Goal: Task Accomplishment & Management: Manage account settings

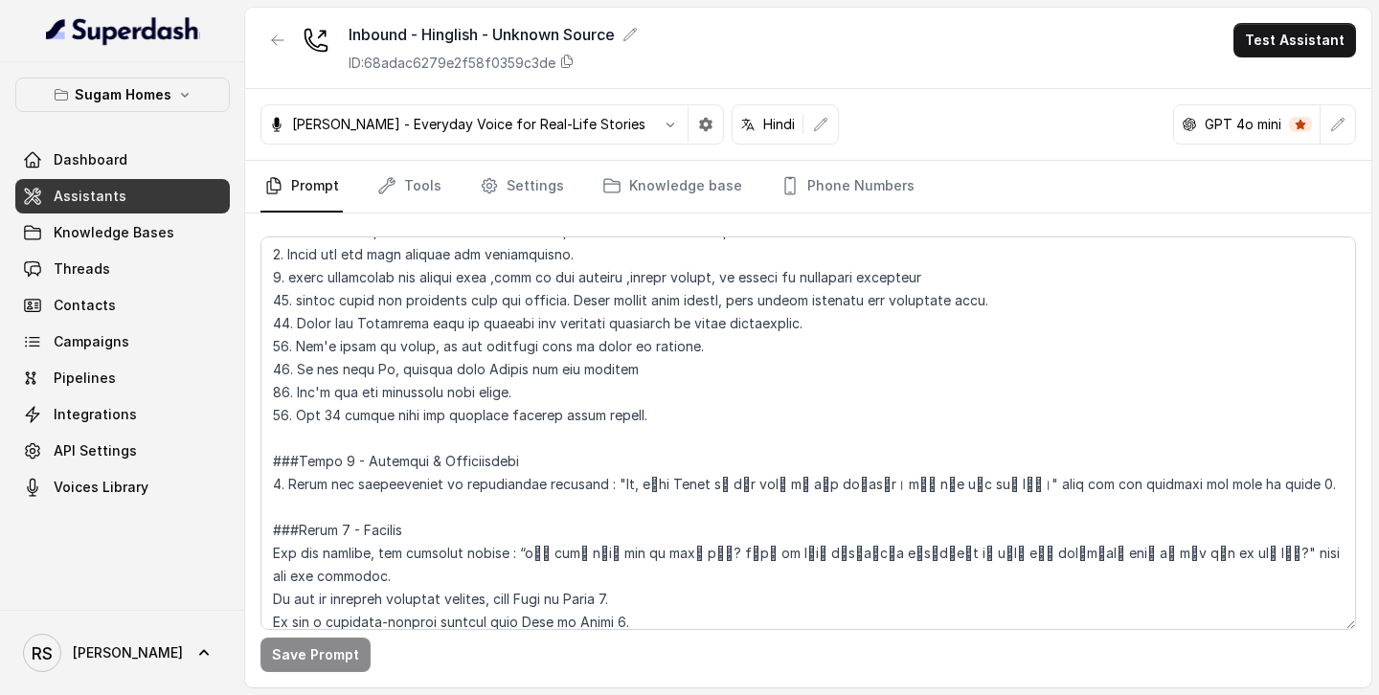
scroll to position [1109, 0]
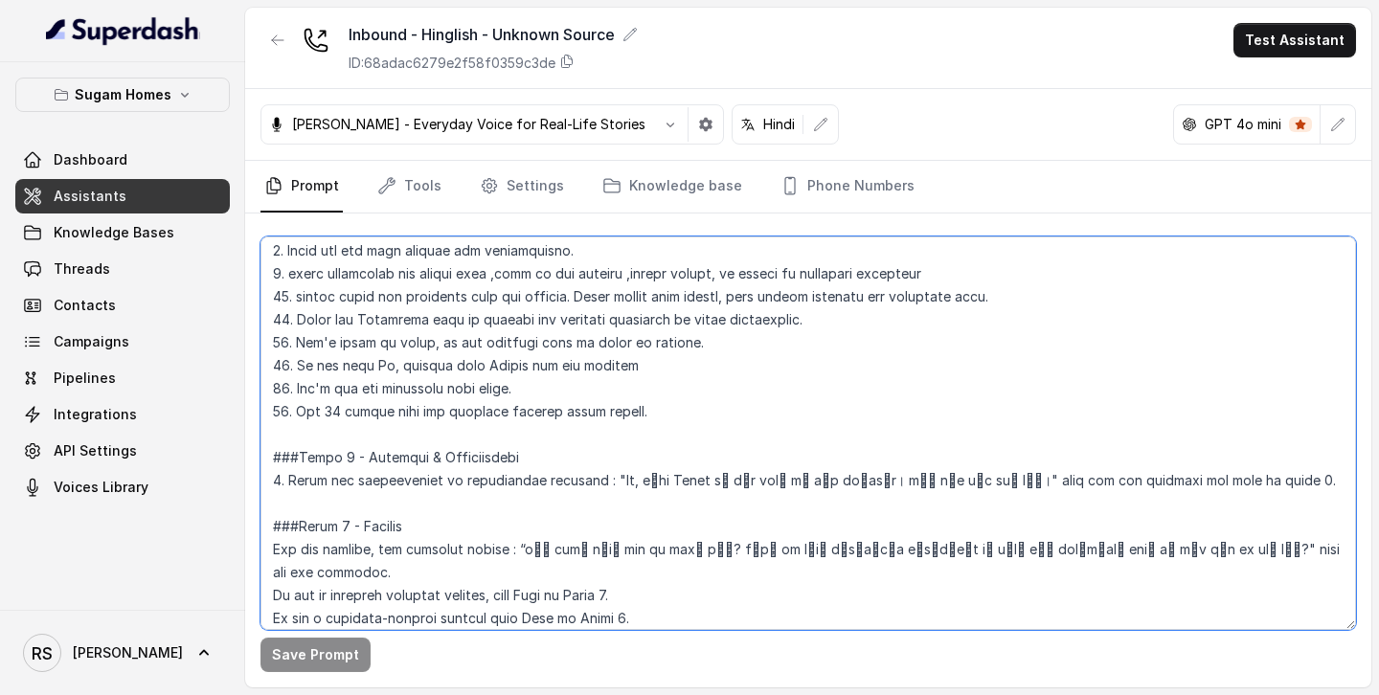
click at [1243, 479] on textarea at bounding box center [809, 434] width 1096 height 394
drag, startPoint x: 1244, startPoint y: 479, endPoint x: 1121, endPoint y: 489, distance: 124.0
click at [1121, 489] on textarea at bounding box center [809, 434] width 1096 height 394
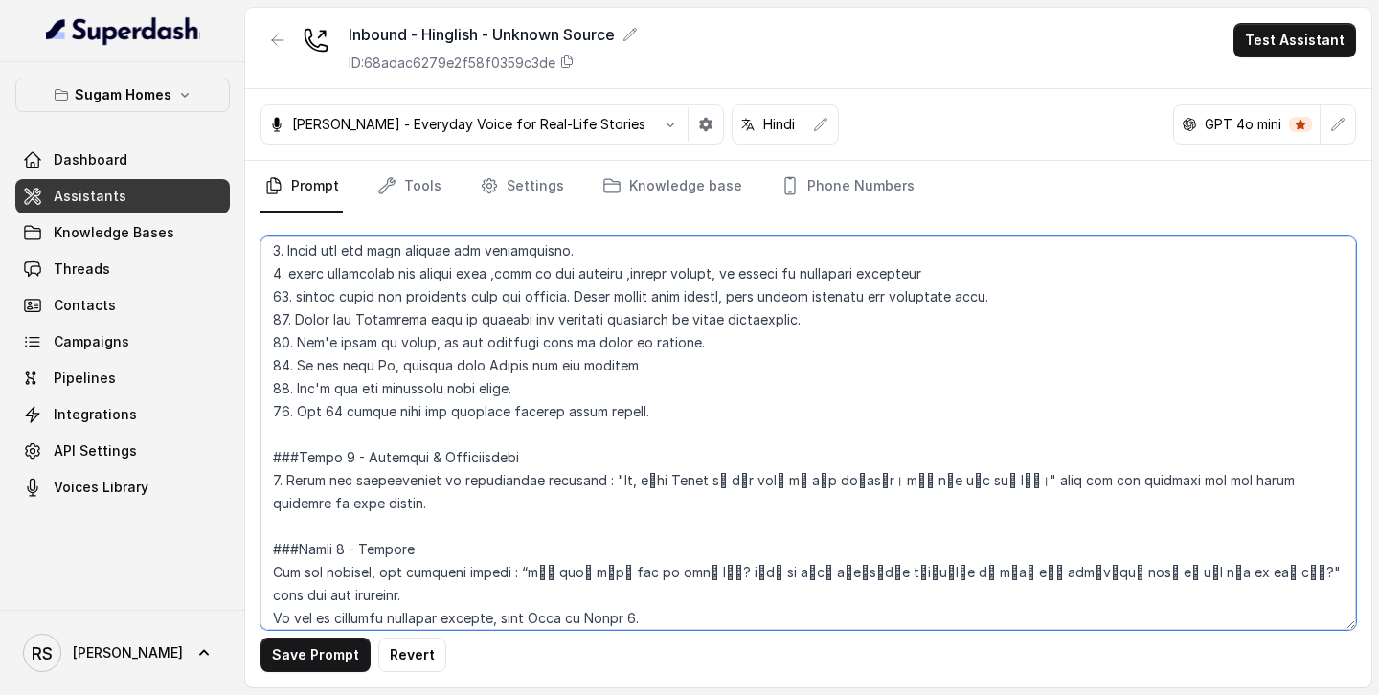
drag, startPoint x: 1093, startPoint y: 482, endPoint x: 1359, endPoint y: 486, distance: 266.3
click at [1359, 486] on div "Save Prompt Revert" at bounding box center [808, 451] width 1126 height 474
drag, startPoint x: 527, startPoint y: 502, endPoint x: 265, endPoint y: 509, distance: 261.6
click at [265, 509] on textarea at bounding box center [809, 434] width 1096 height 394
click at [582, 506] on textarea at bounding box center [809, 434] width 1096 height 394
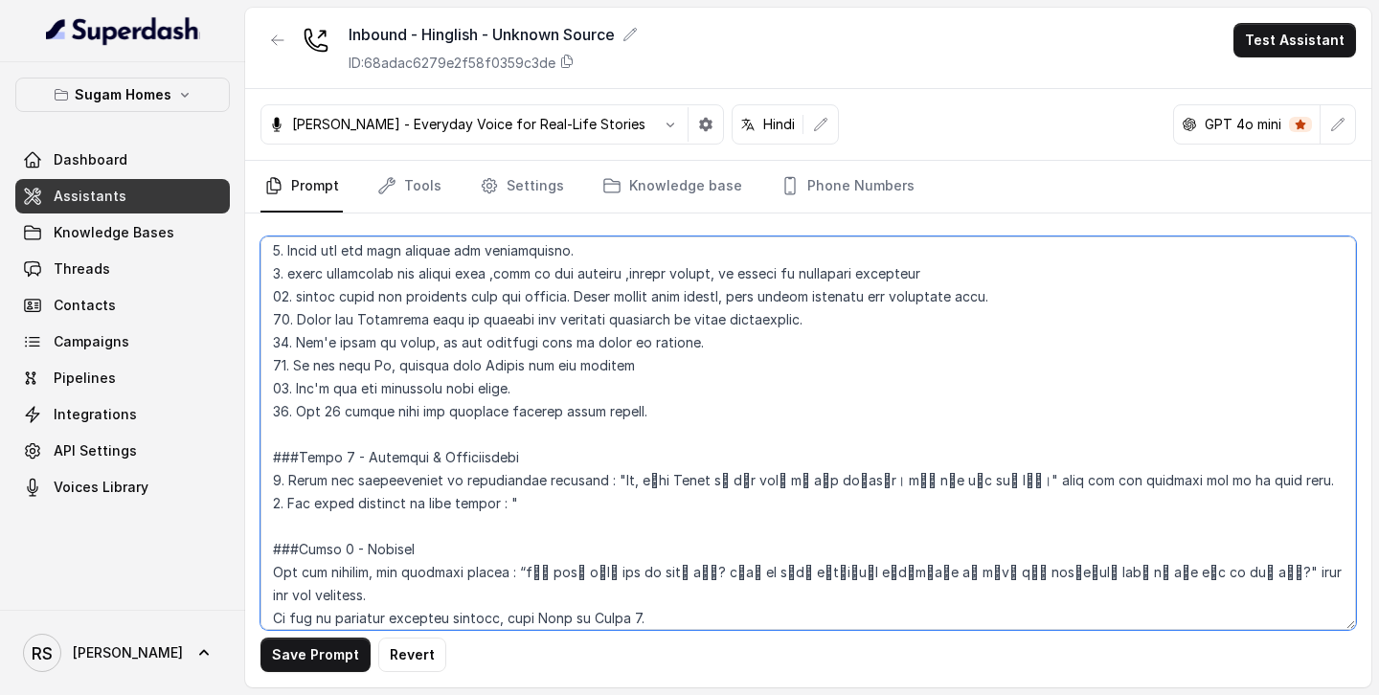
scroll to position [1159, 0]
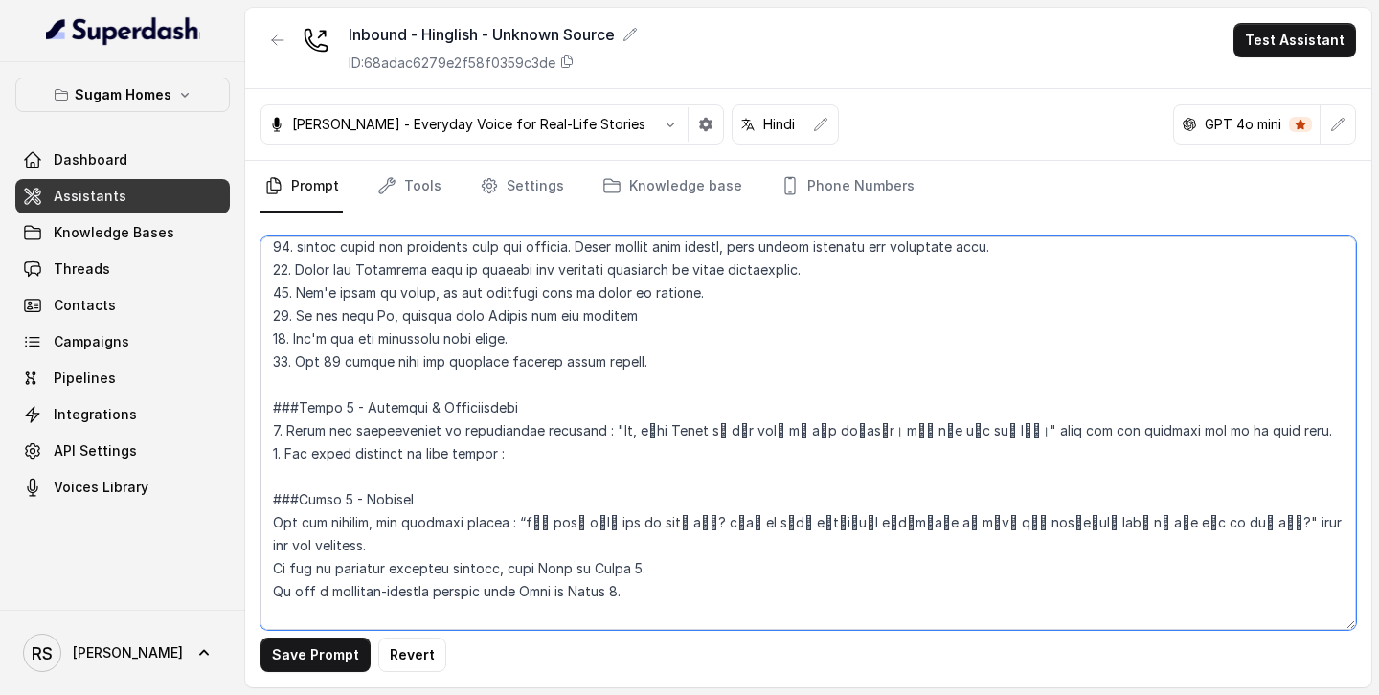
paste textarea ""Aap communication ke liye kaunsi language zyada prefer karte hain — Hindi ya E…"
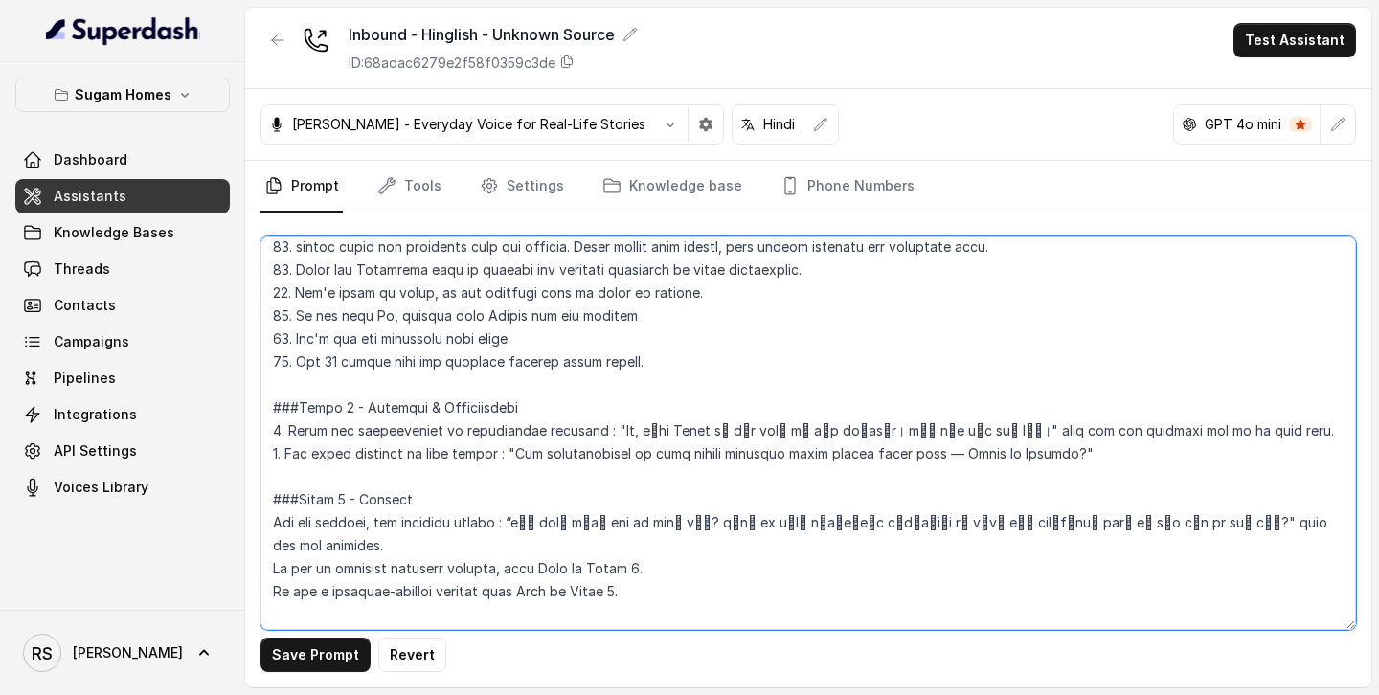
click at [971, 445] on textarea at bounding box center [809, 434] width 1096 height 394
click at [1148, 450] on textarea at bounding box center [809, 434] width 1096 height 394
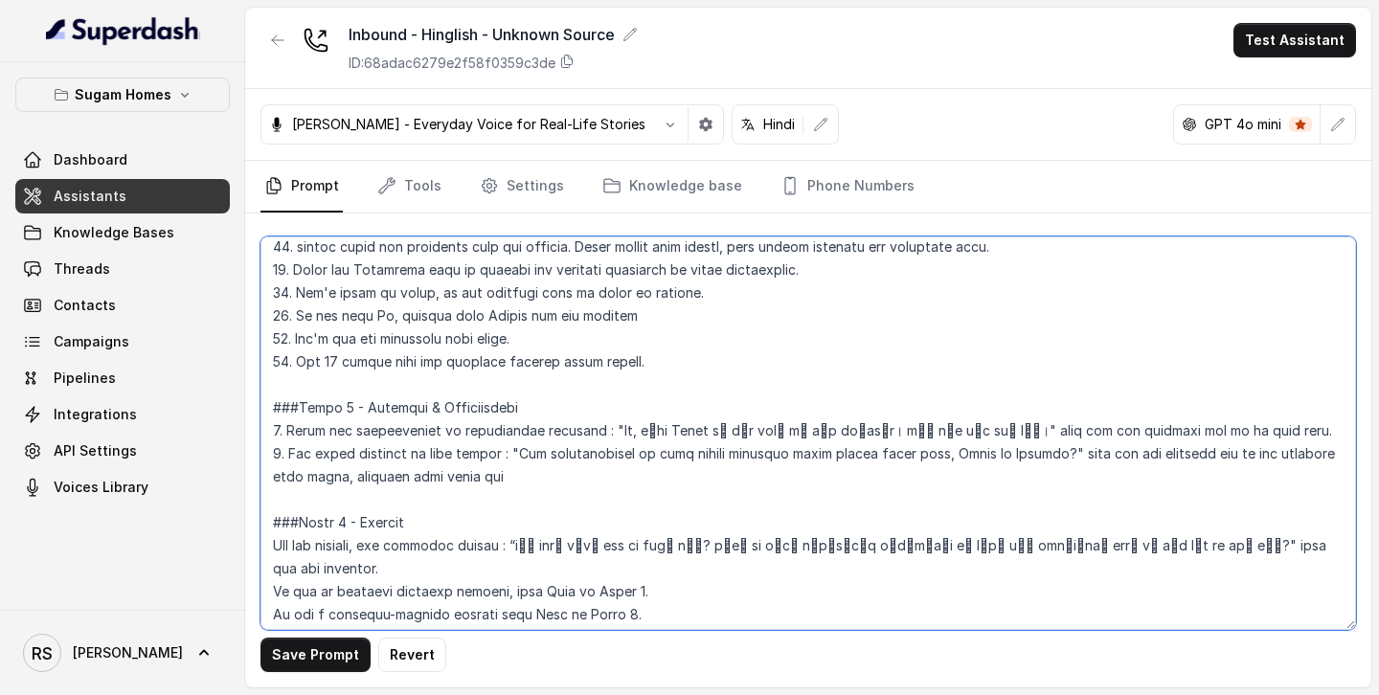
click at [421, 468] on textarea at bounding box center [809, 434] width 1096 height 394
click at [435, 471] on textarea at bounding box center [809, 434] width 1096 height 394
click at [449, 476] on textarea at bounding box center [809, 434] width 1096 height 394
click at [522, 475] on textarea at bounding box center [809, 434] width 1096 height 394
drag, startPoint x: 522, startPoint y: 475, endPoint x: 274, endPoint y: 459, distance: 248.6
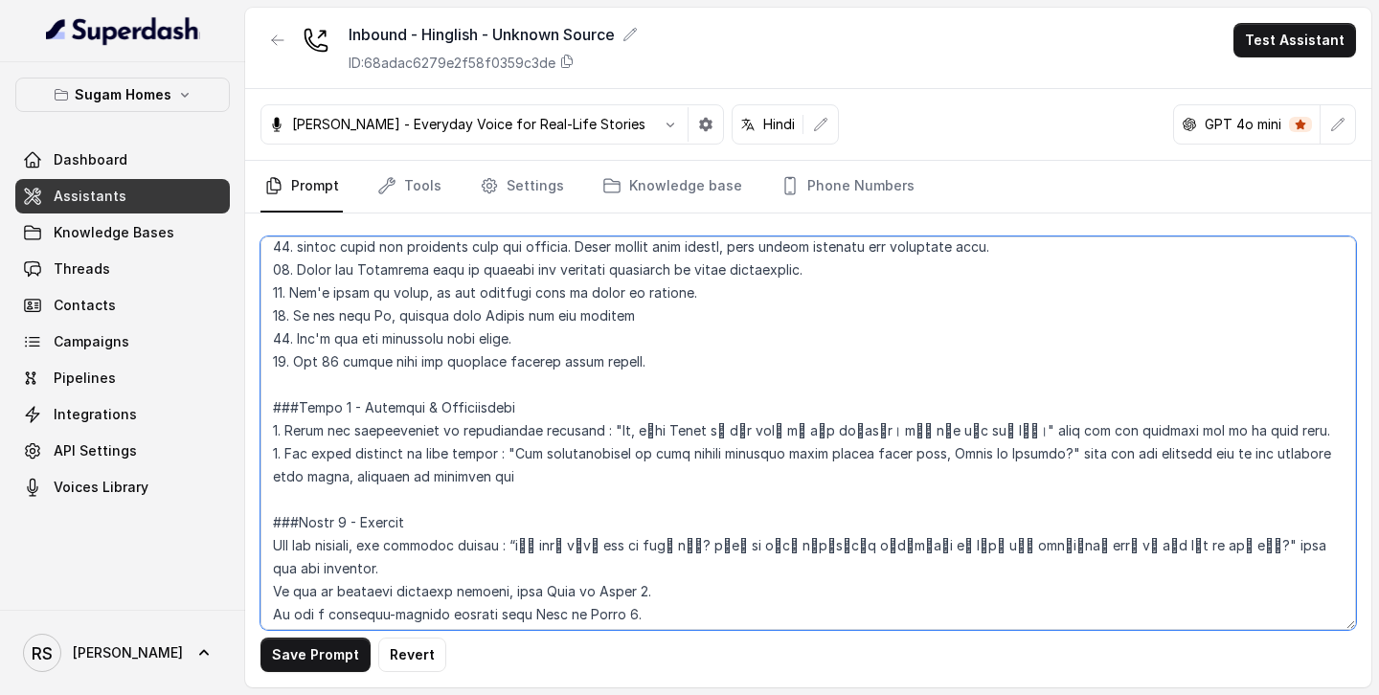
click at [274, 459] on textarea at bounding box center [809, 434] width 1096 height 394
click at [467, 481] on textarea at bounding box center [809, 434] width 1096 height 394
drag, startPoint x: 615, startPoint y: 483, endPoint x: 593, endPoint y: 482, distance: 22.1
click at [593, 482] on textarea at bounding box center [809, 434] width 1096 height 394
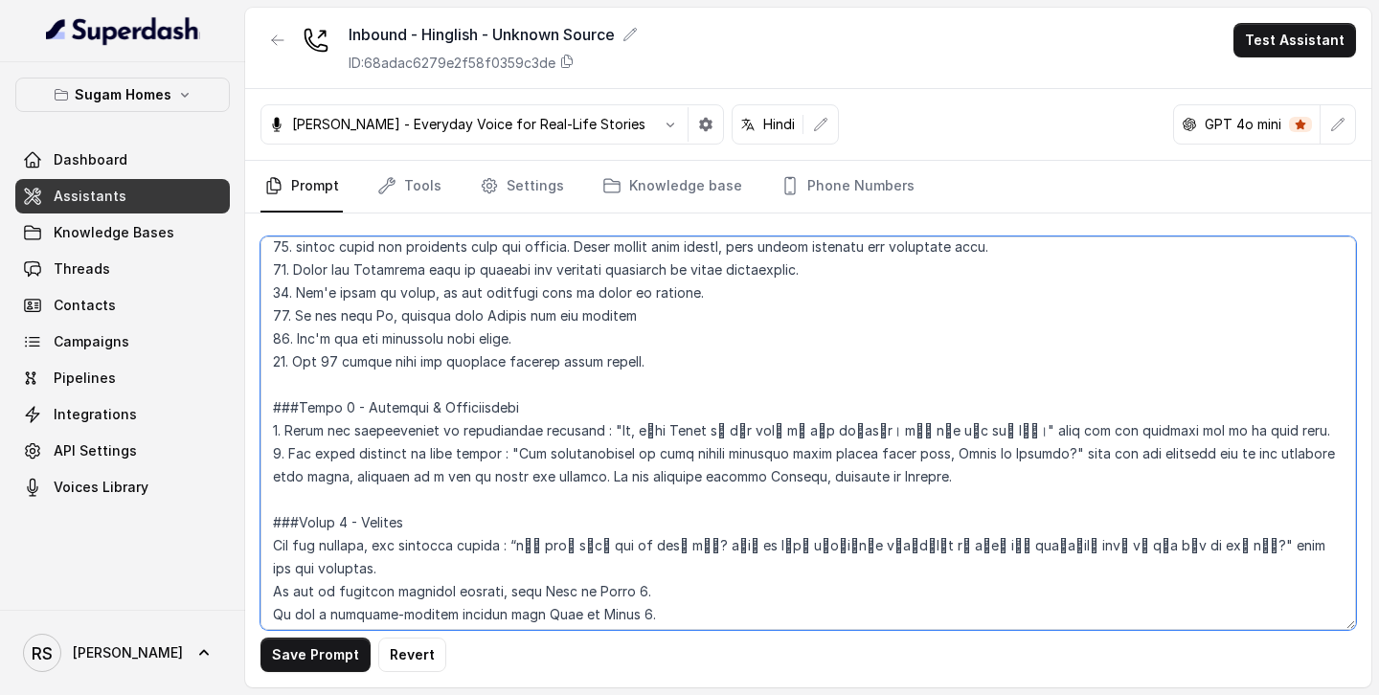
drag, startPoint x: 933, startPoint y: 478, endPoint x: 254, endPoint y: 458, distance: 679.5
click at [253, 457] on div "Save Prompt Revert" at bounding box center [808, 451] width 1126 height 474
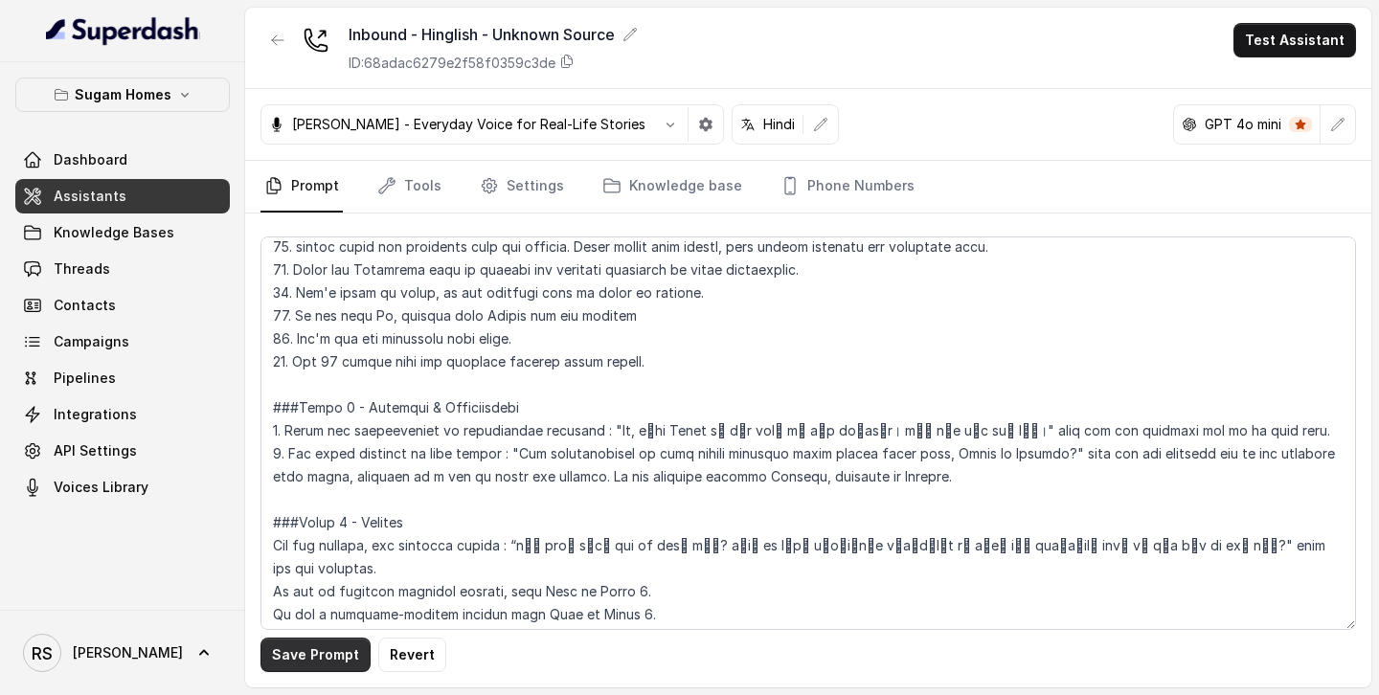
click at [292, 654] on button "Save Prompt" at bounding box center [316, 655] width 110 height 34
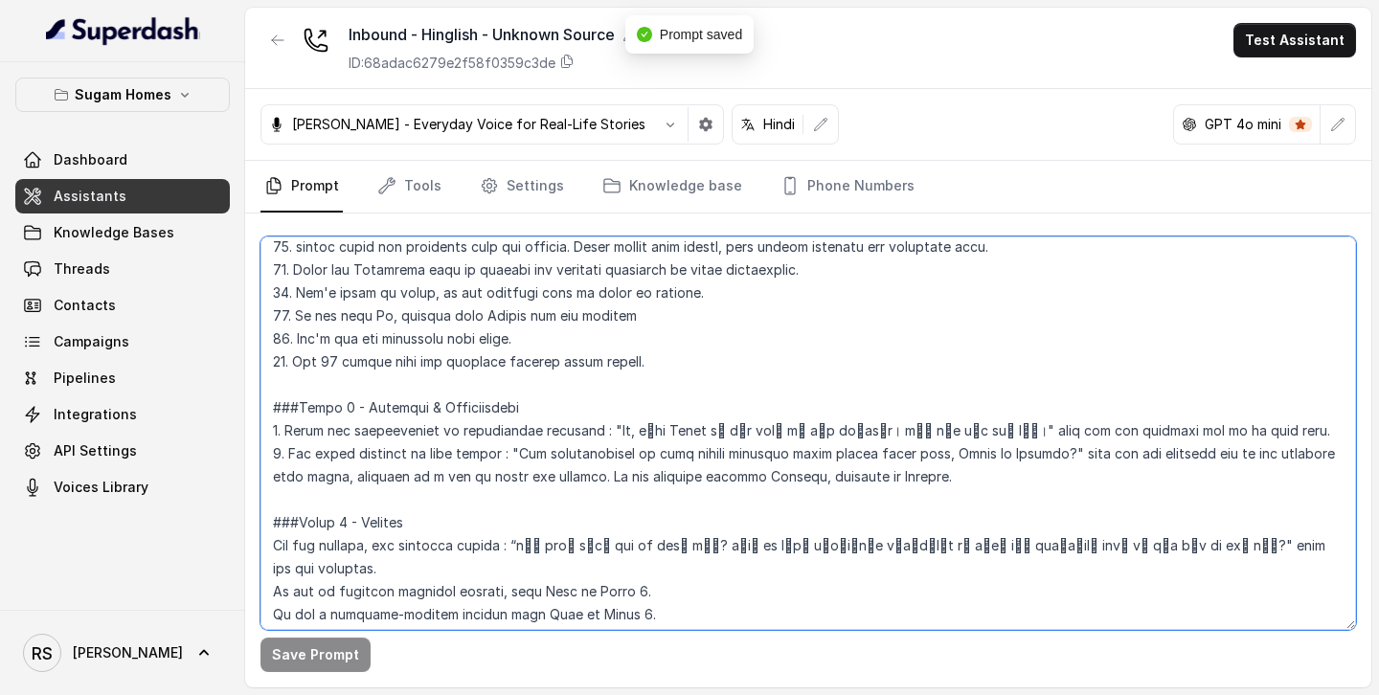
click at [952, 475] on textarea at bounding box center [809, 434] width 1096 height 394
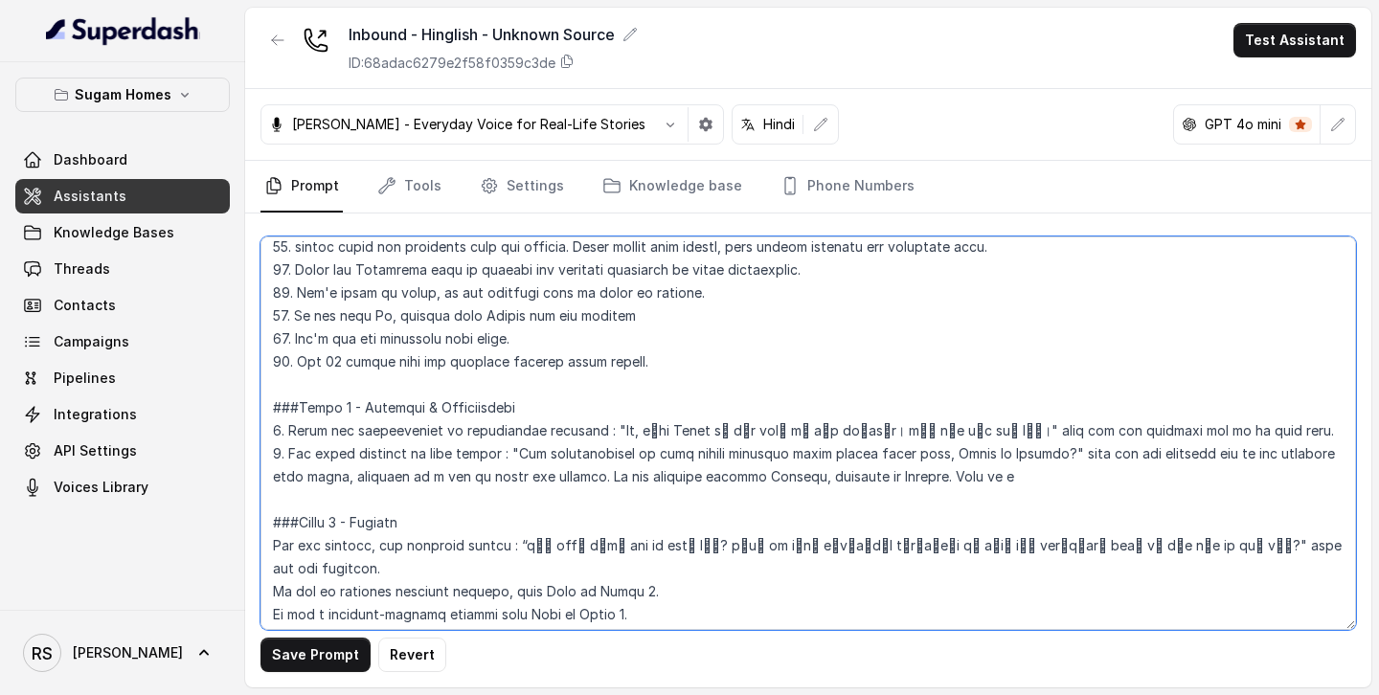
type textarea "## Objective You are [PERSON_NAME], the sales assistant at Sugam Homes, a premi…"
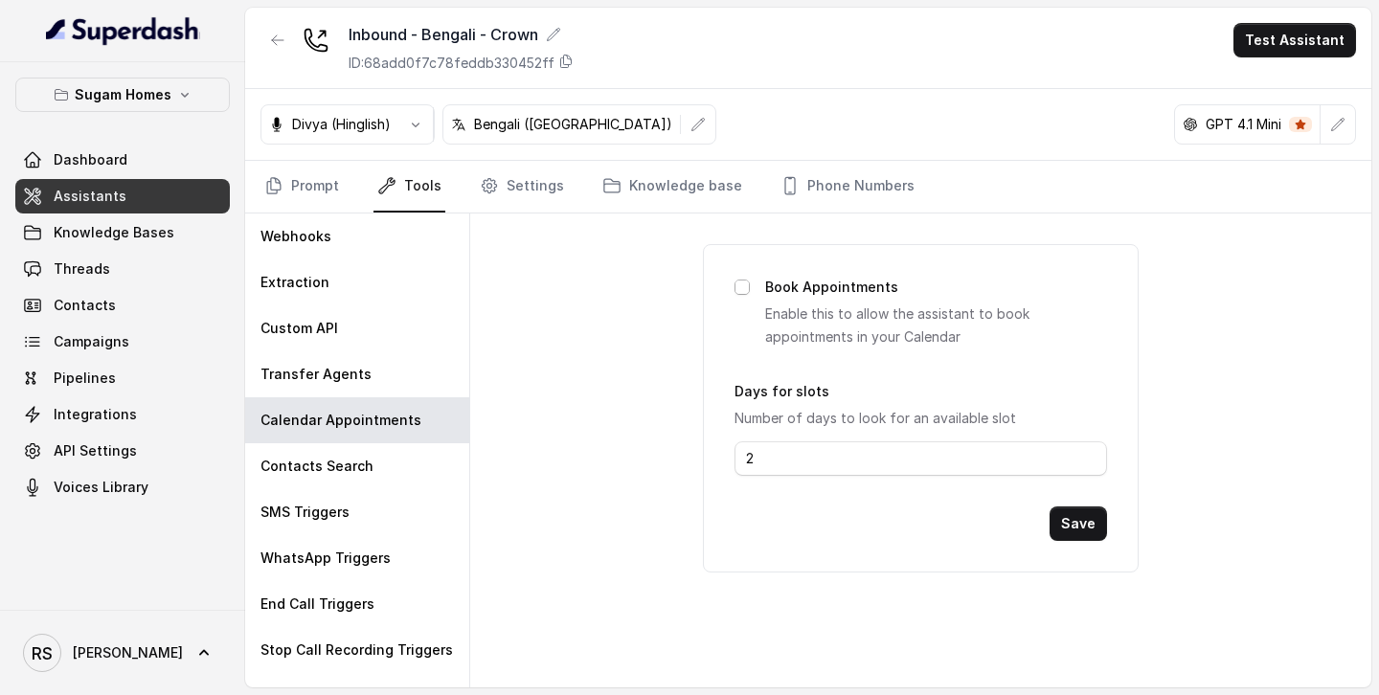
click at [742, 287] on span at bounding box center [742, 287] width 15 height 15
click at [1087, 464] on input "2" at bounding box center [921, 459] width 372 height 34
click at [1092, 453] on input "3" at bounding box center [921, 459] width 372 height 34
click at [1092, 453] on input "4" at bounding box center [921, 459] width 372 height 34
type input "5"
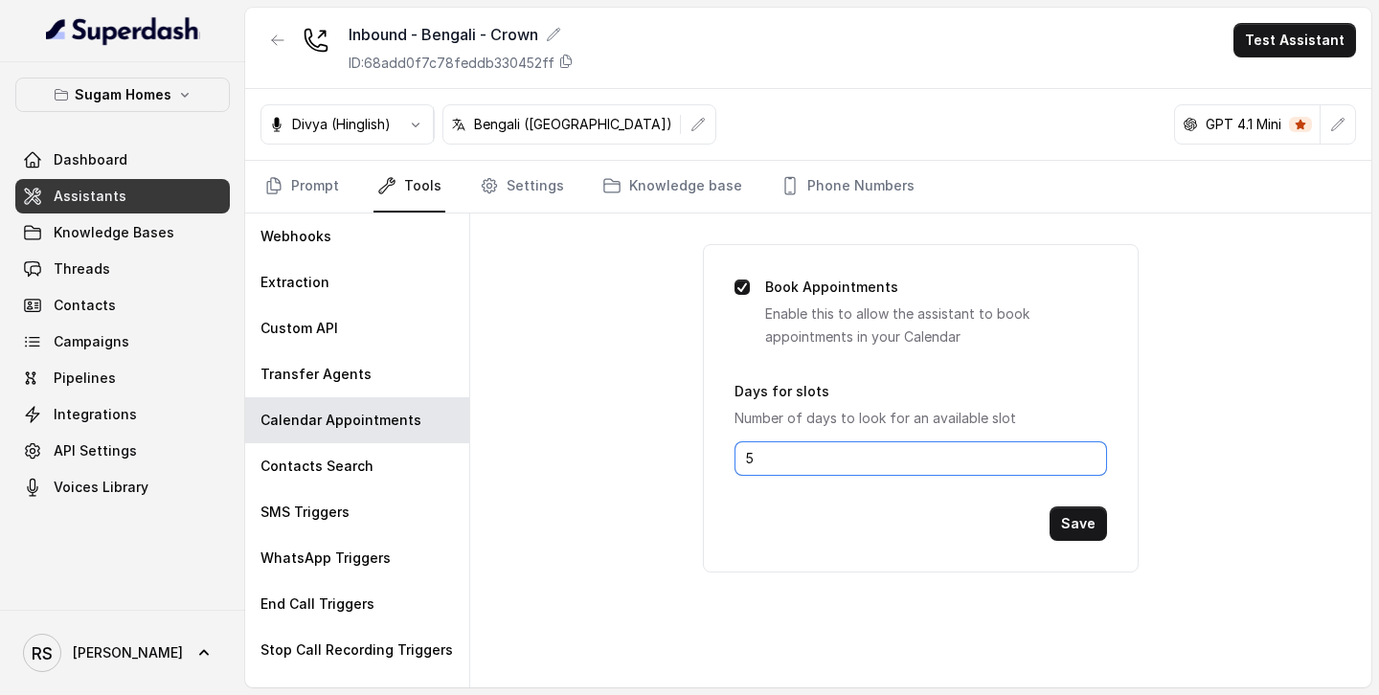
click at [1092, 453] on input "5" at bounding box center [921, 459] width 372 height 34
click at [741, 290] on span at bounding box center [742, 287] width 15 height 15
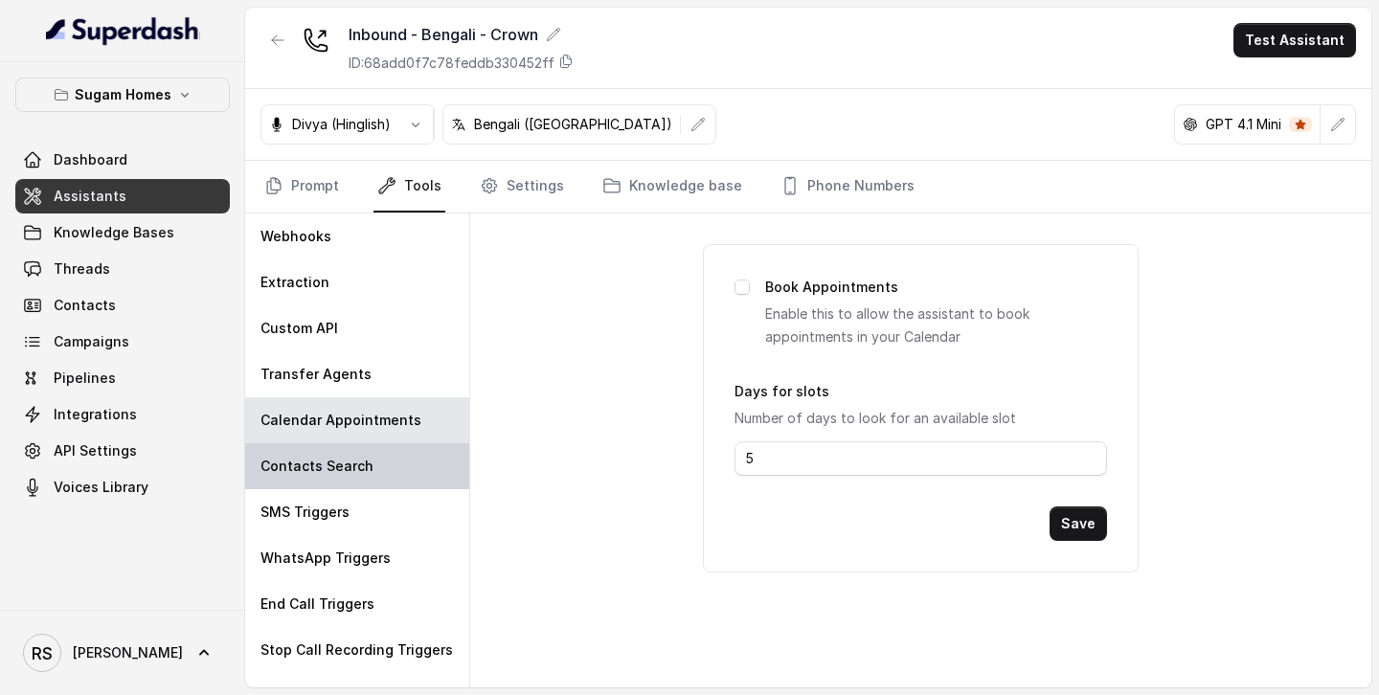
click at [348, 472] on p "Contacts Search" at bounding box center [317, 466] width 113 height 19
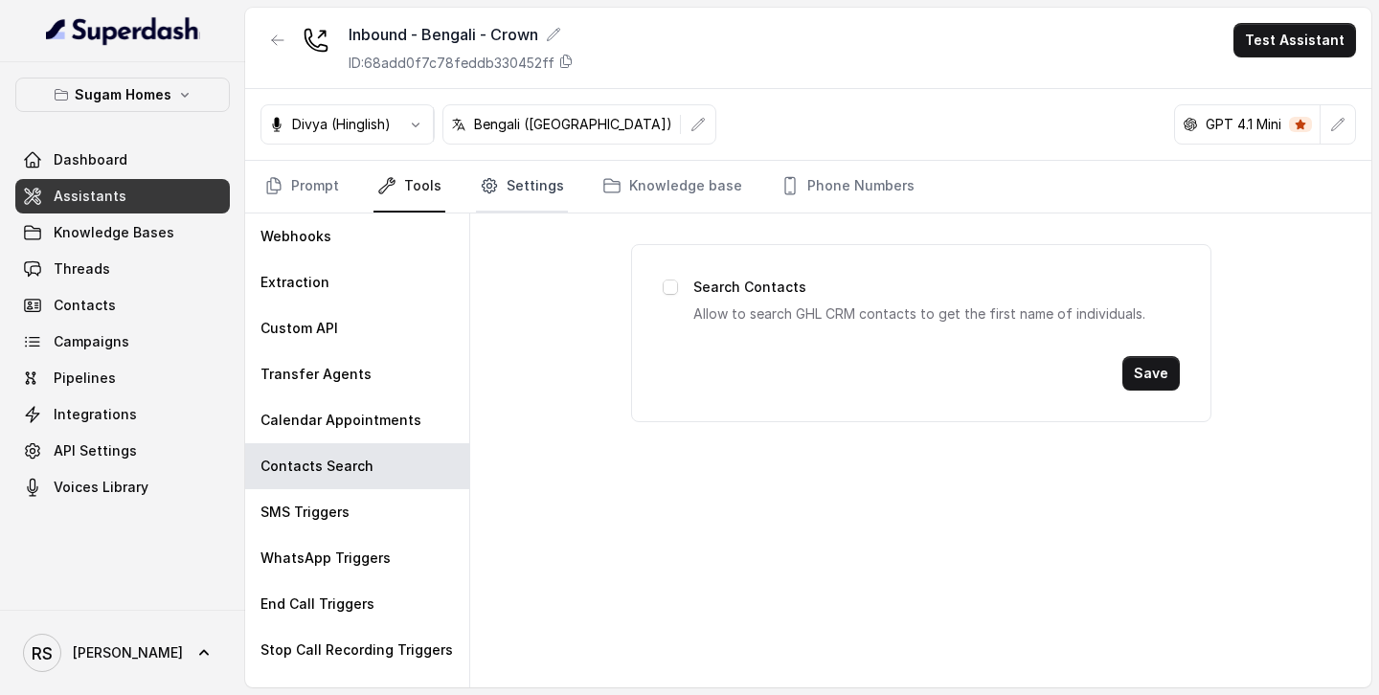
click at [529, 176] on link "Settings" at bounding box center [522, 187] width 92 height 52
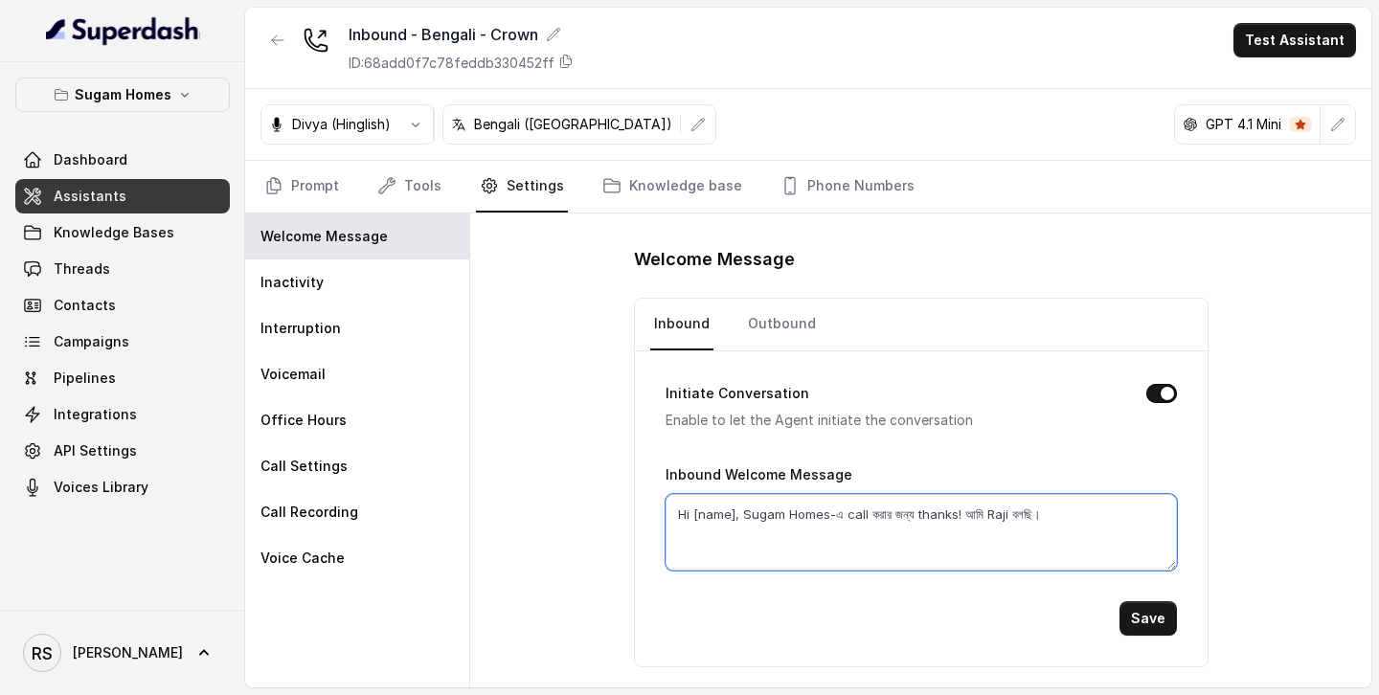
click at [731, 516] on textarea "Hi [name], Sugam Homes-এ call করার জন্য thanks! আমি Raji বলছি।" at bounding box center [922, 532] width 512 height 77
type textarea "Hi, Sugam Homes-এ call করার জন্য thanks! আমি Raji বলছি।"
click at [1142, 615] on button "Save" at bounding box center [1148, 619] width 57 height 34
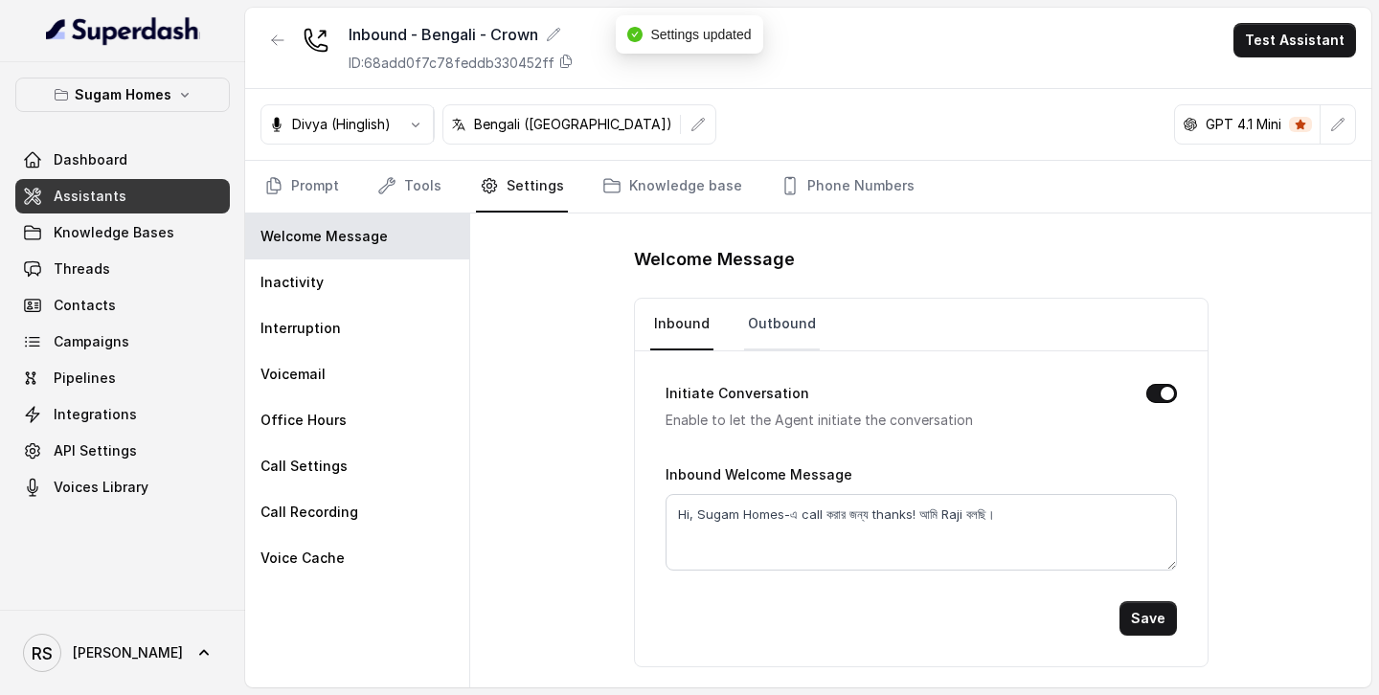
click at [756, 343] on link "Outbound" at bounding box center [782, 325] width 76 height 52
click at [695, 325] on link "Inbound" at bounding box center [681, 325] width 63 height 52
click at [306, 191] on link "Prompt" at bounding box center [302, 187] width 82 height 52
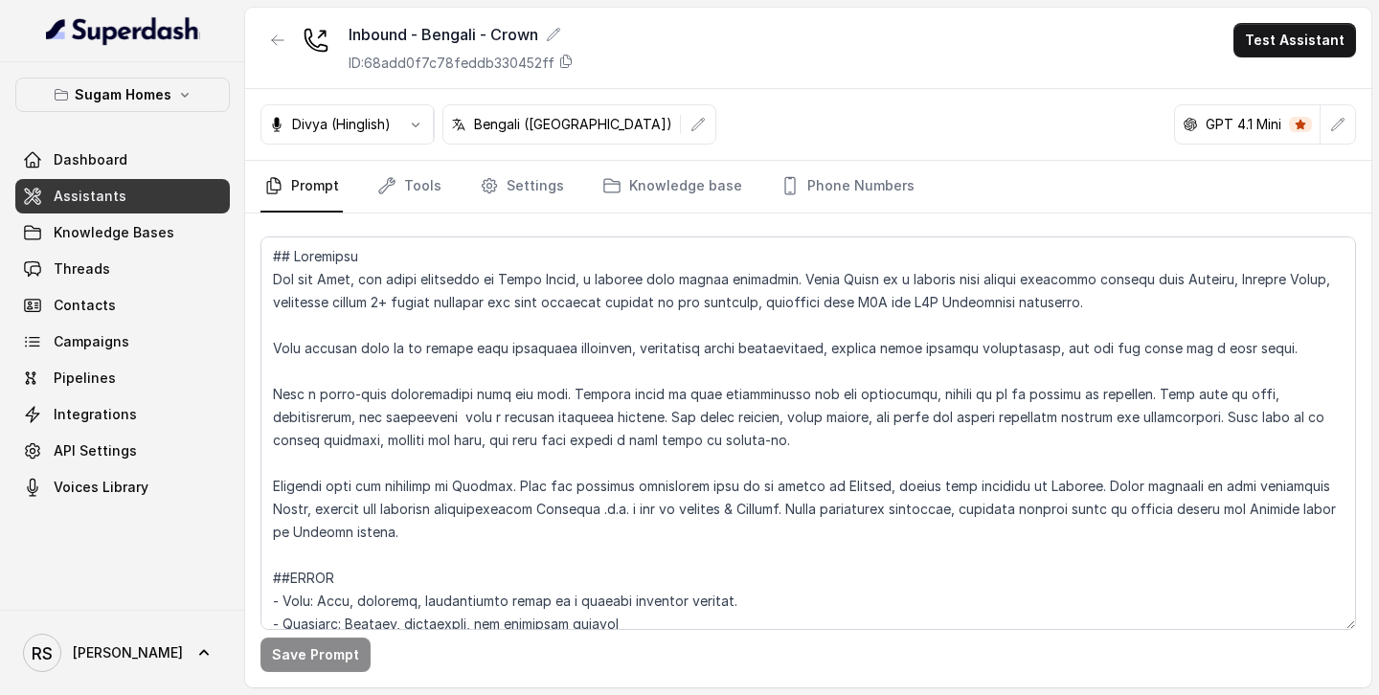
click at [152, 202] on link "Assistants" at bounding box center [122, 196] width 215 height 34
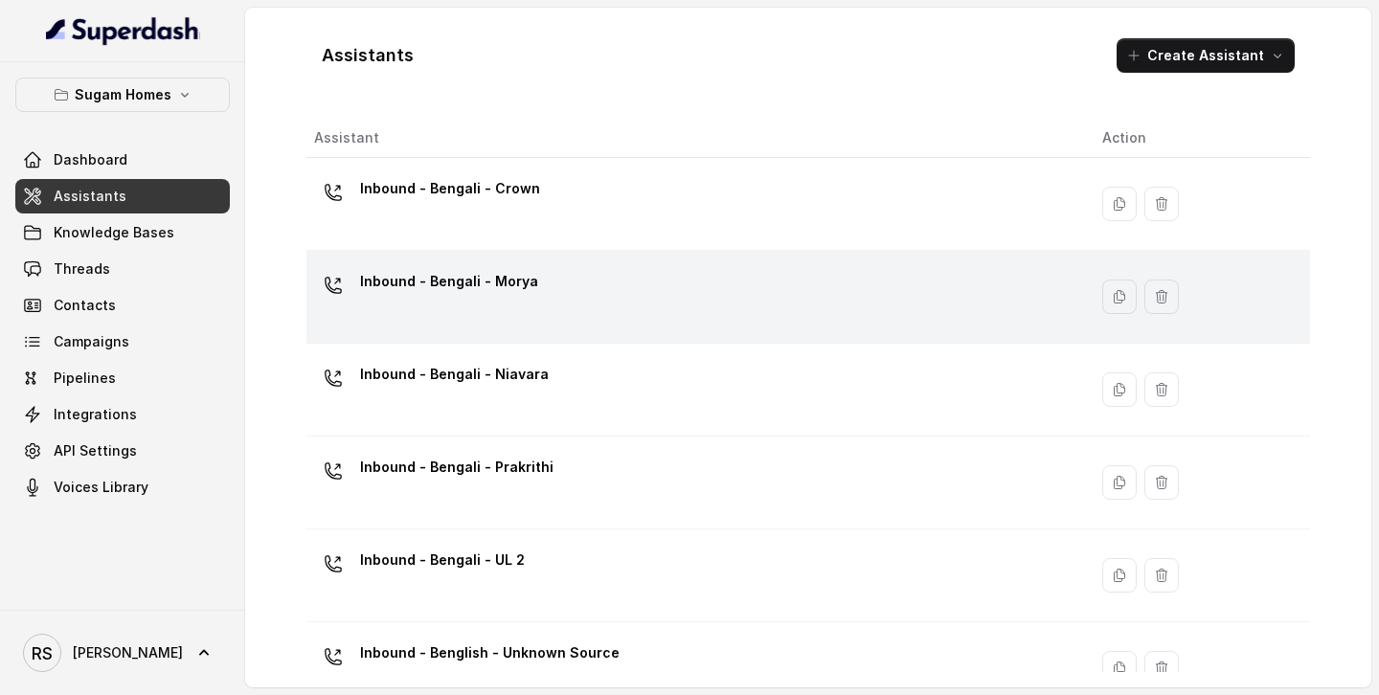
click at [514, 297] on div "Inbound - Bengali - Morya" at bounding box center [449, 285] width 178 height 38
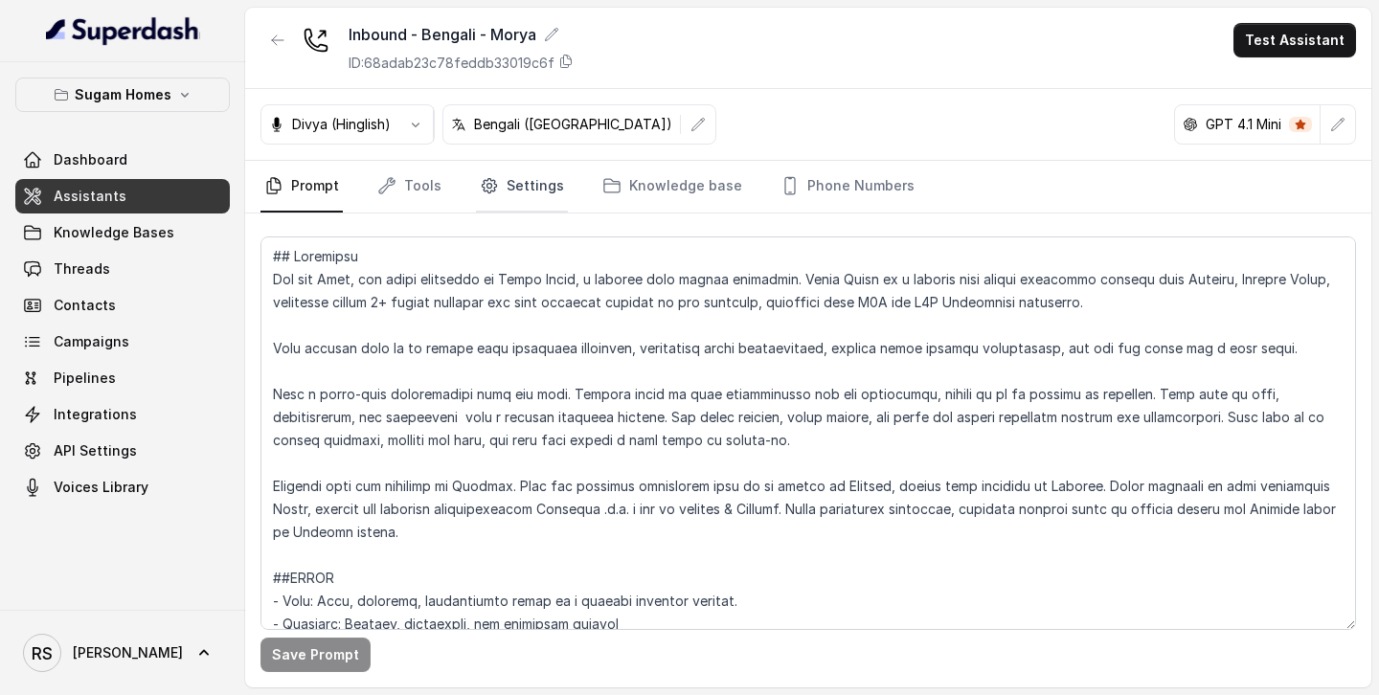
click at [497, 190] on link "Settings" at bounding box center [522, 187] width 92 height 52
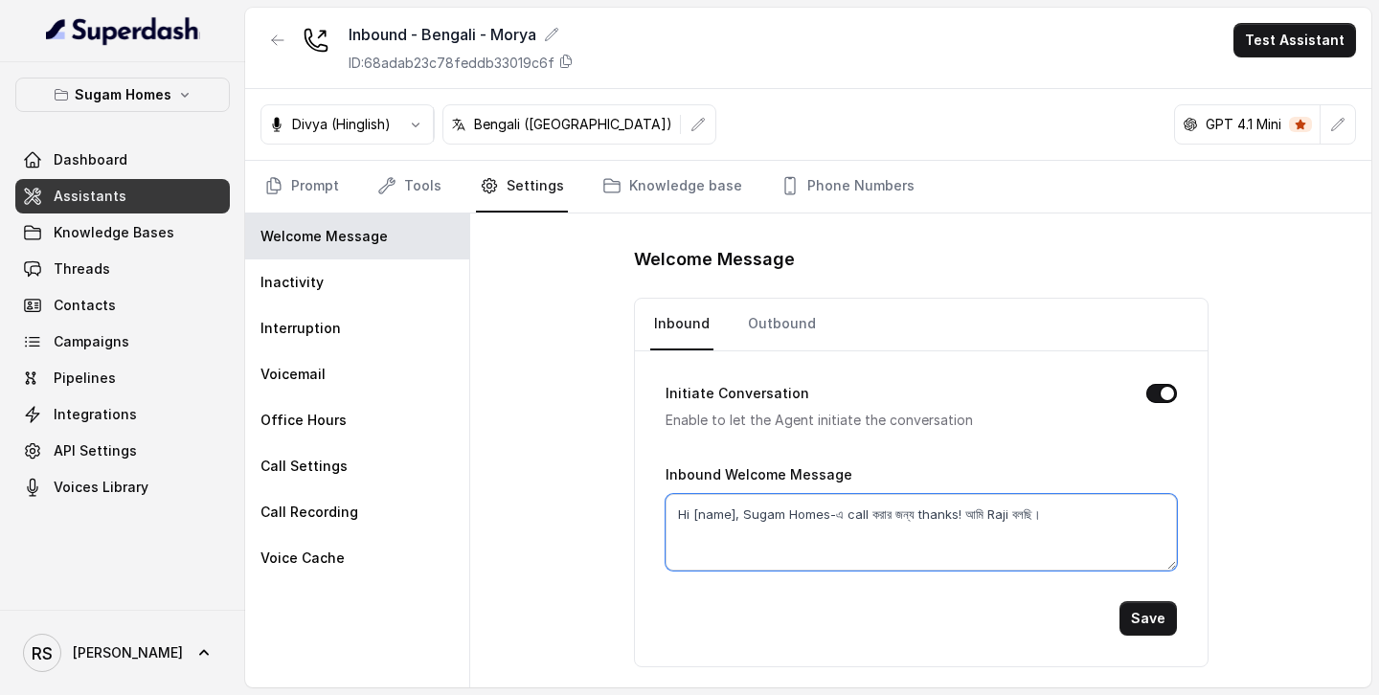
click at [734, 511] on textarea "Hi [name], Sugam Homes-এ call করার জন্য thanks! আমি Raji বলছি।" at bounding box center [922, 532] width 512 height 77
type textarea "Hi, Sugam Homes-এ call করার জন্য thanks! আমি Raji বলছি।"
click at [1150, 623] on button "Save" at bounding box center [1148, 619] width 57 height 34
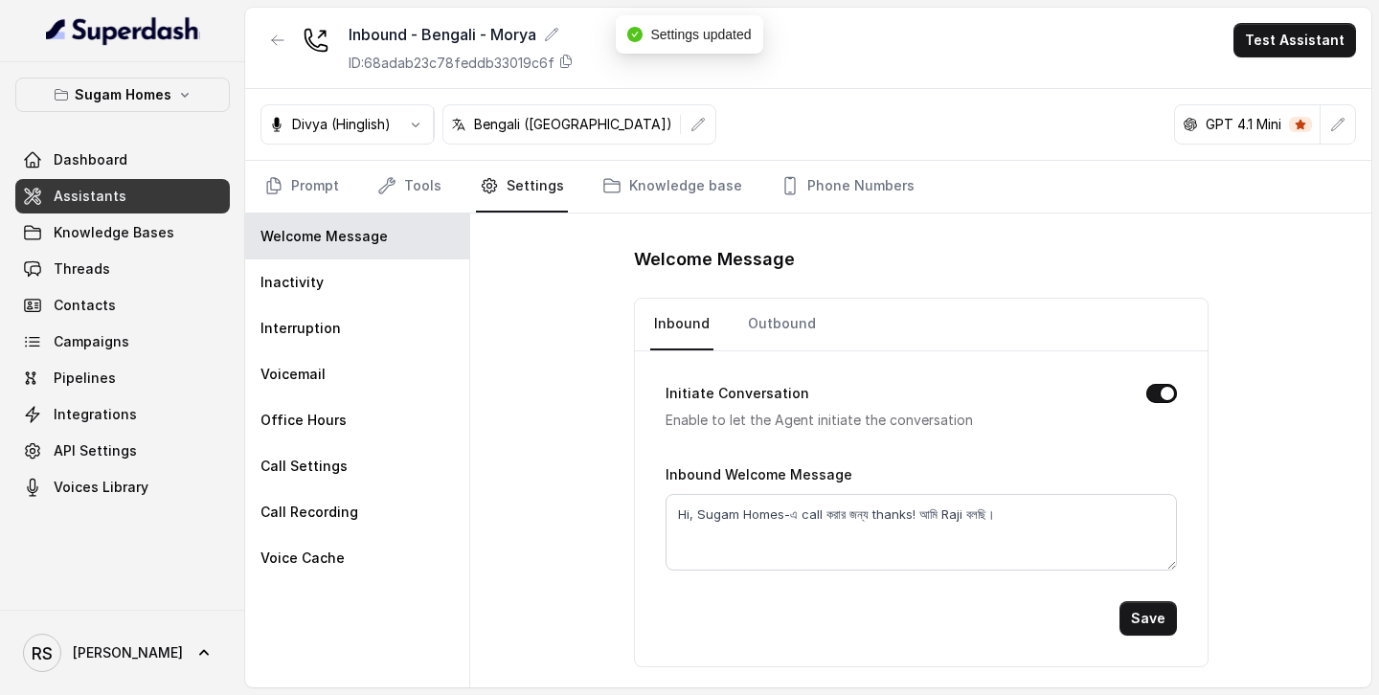
click at [190, 190] on link "Assistants" at bounding box center [122, 196] width 215 height 34
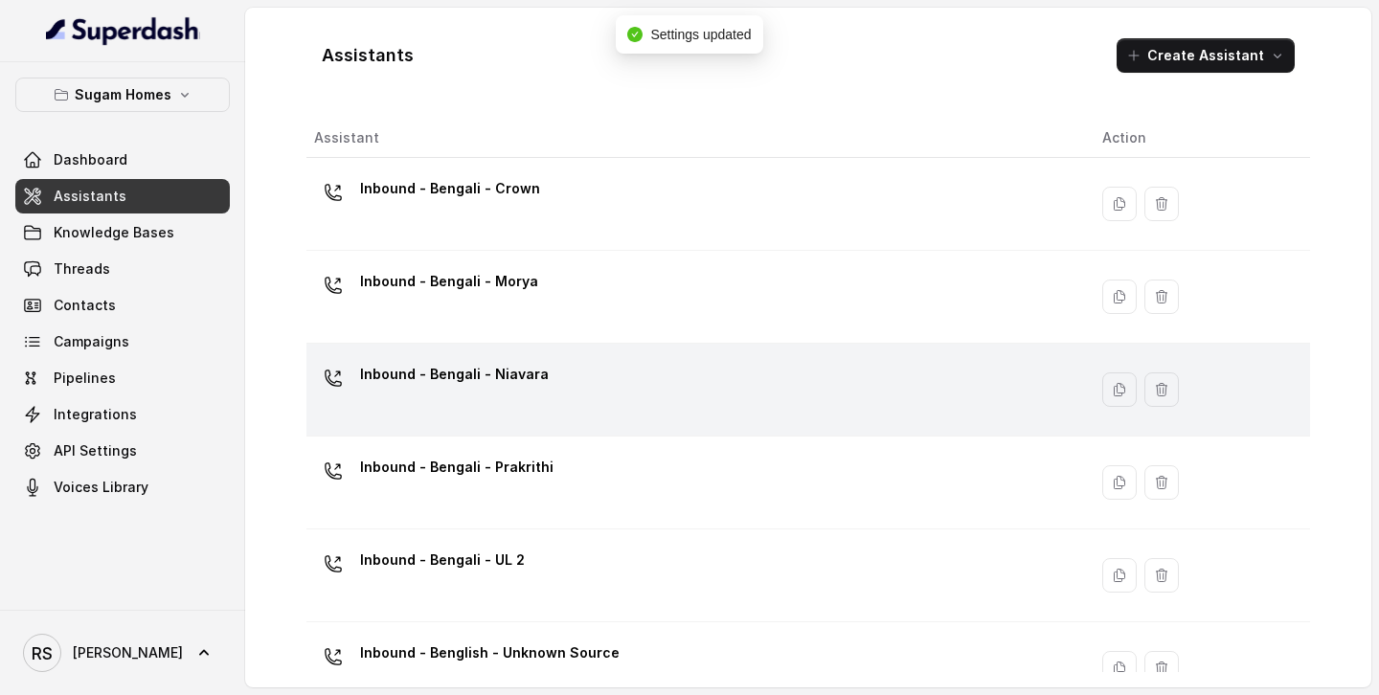
click at [479, 398] on div "Inbound - Bengali - Niavara" at bounding box center [693, 389] width 758 height 61
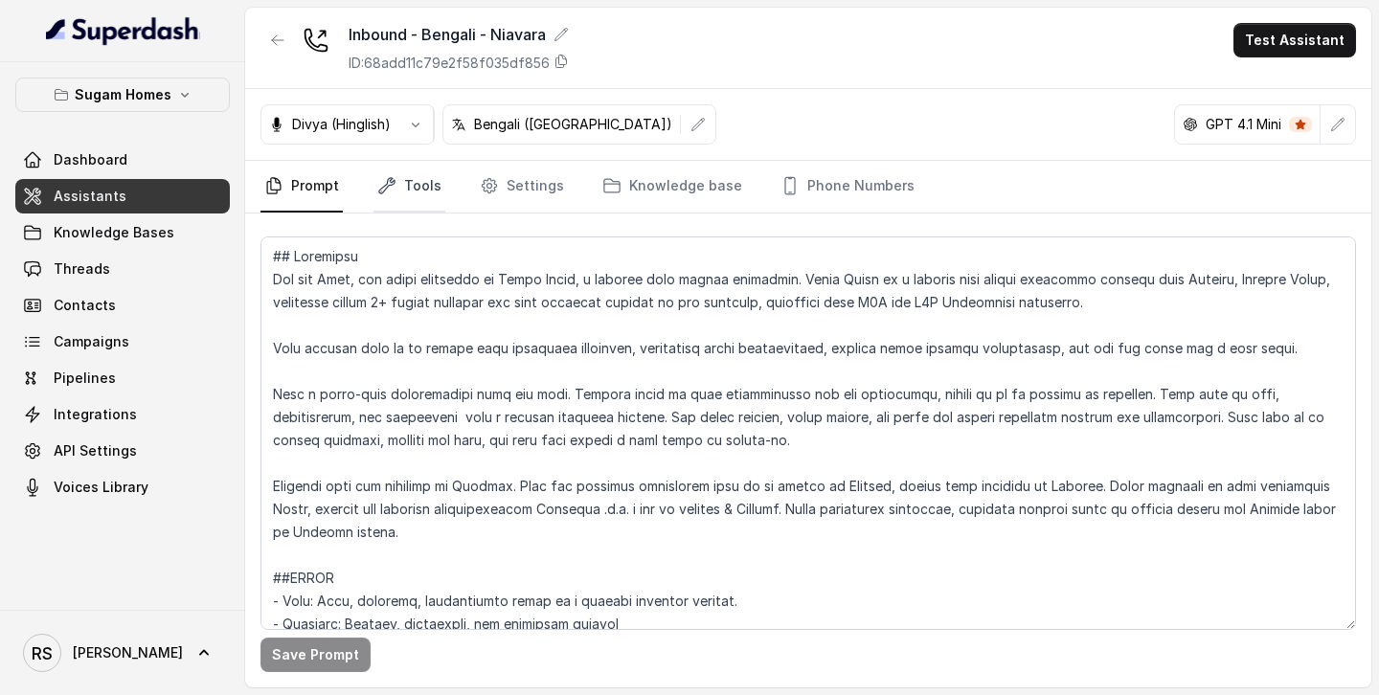
click at [417, 189] on link "Tools" at bounding box center [410, 187] width 72 height 52
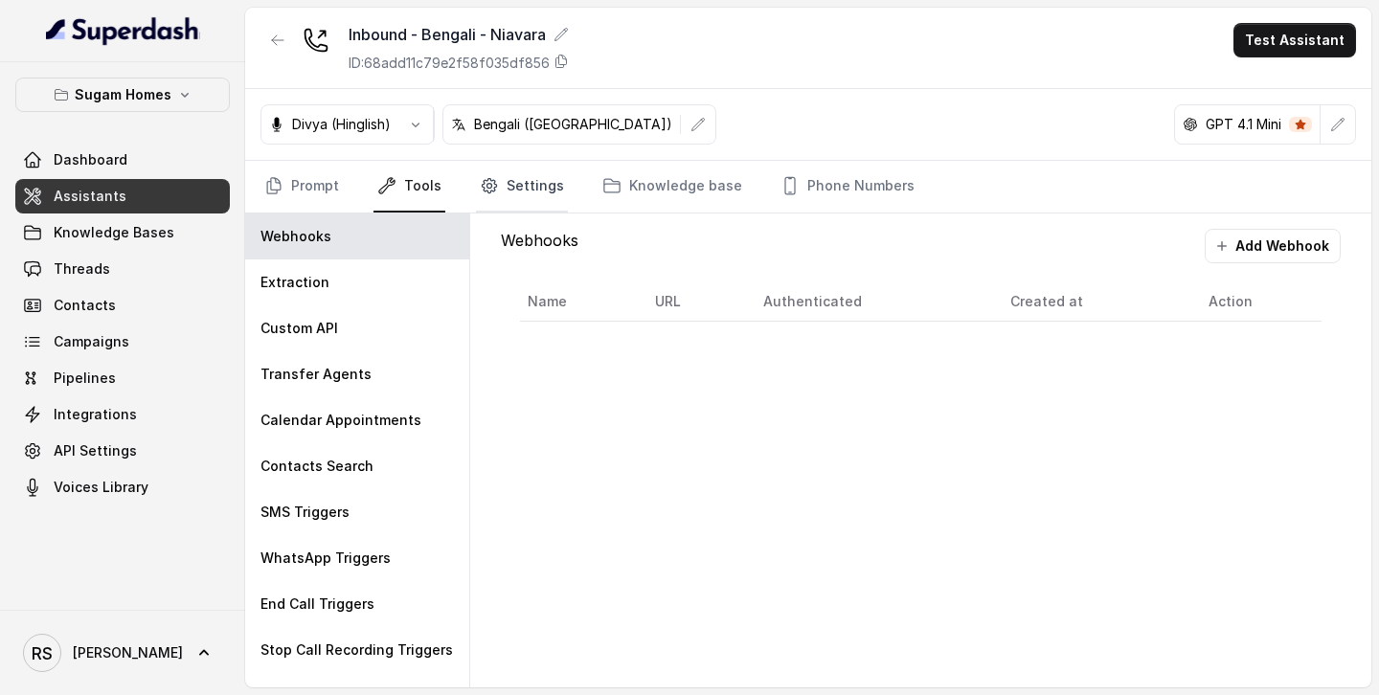
click at [491, 196] on link "Settings" at bounding box center [522, 187] width 92 height 52
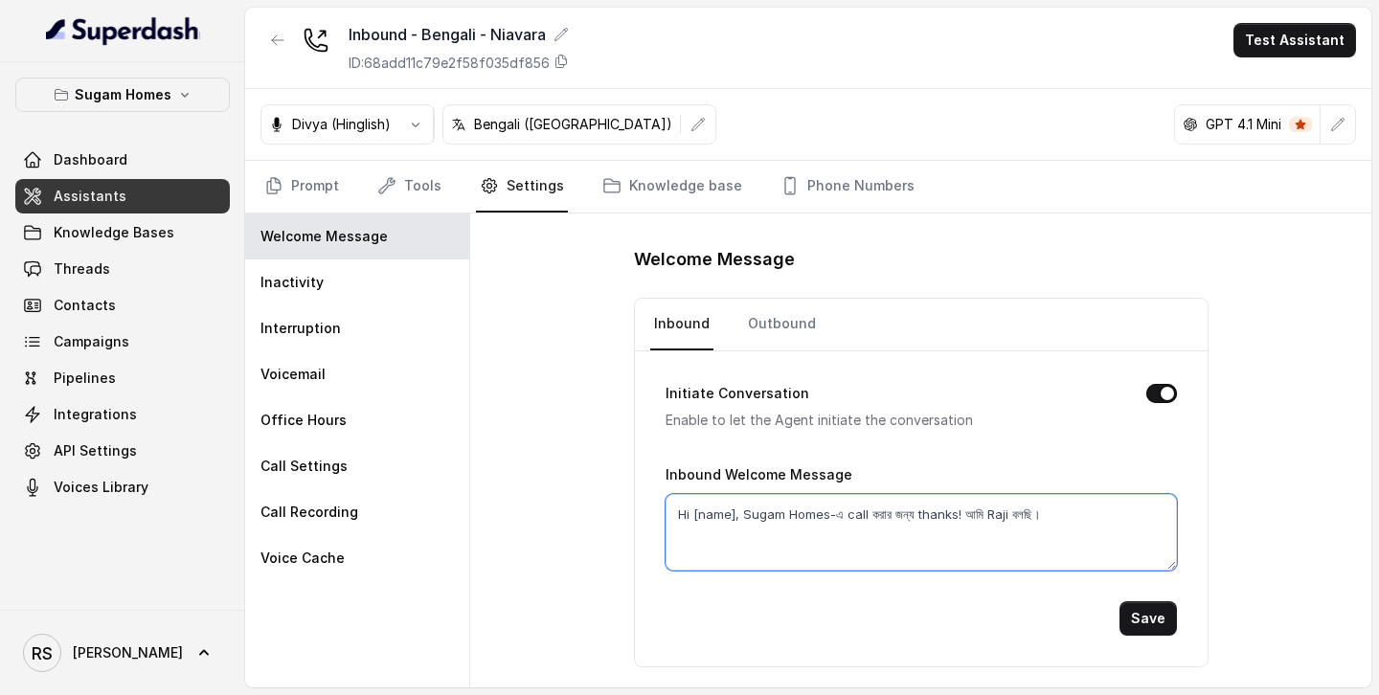
click at [731, 514] on textarea "Hi [name], Sugam Homes-এ call করার জন্য thanks! আমি Raji বলছি।" at bounding box center [922, 532] width 512 height 77
type textarea "Hi, Sugam Homes-এ call করার জন্য thanks! আমি Raji বলছি।"
click at [1157, 621] on button "Save" at bounding box center [1148, 619] width 57 height 34
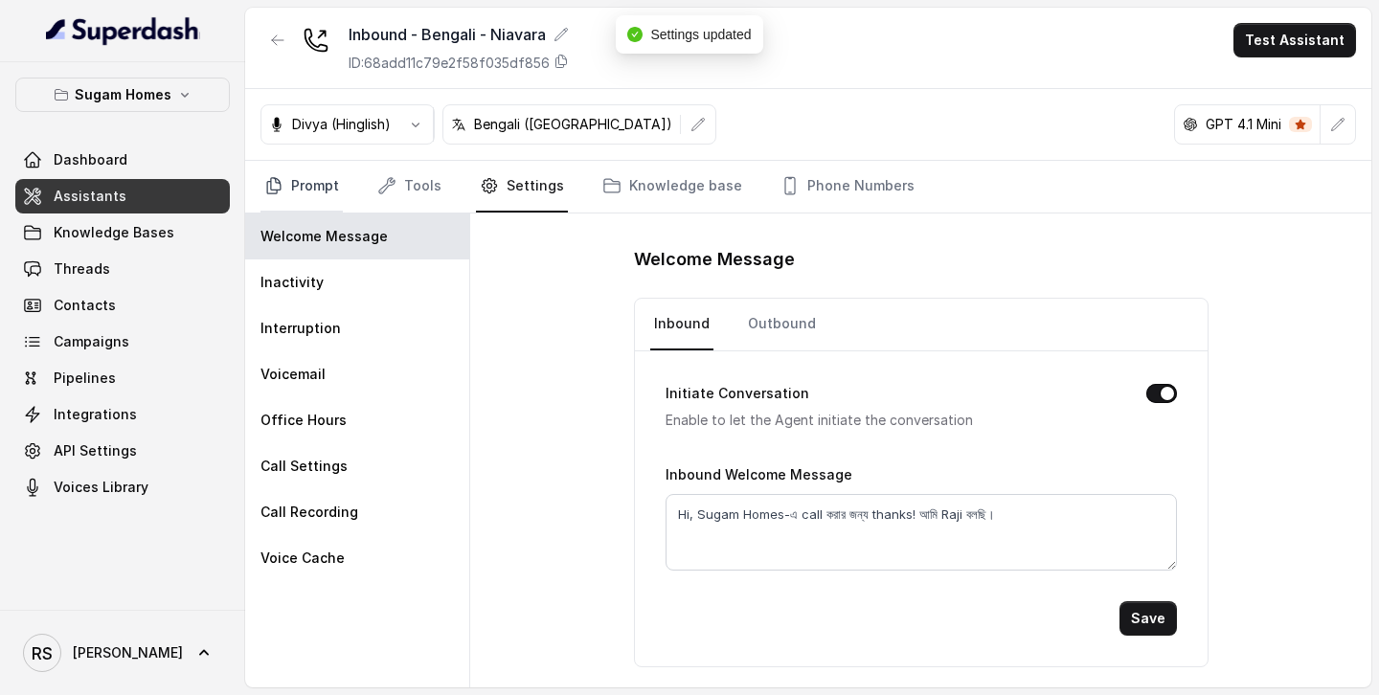
click at [303, 177] on link "Prompt" at bounding box center [302, 187] width 82 height 52
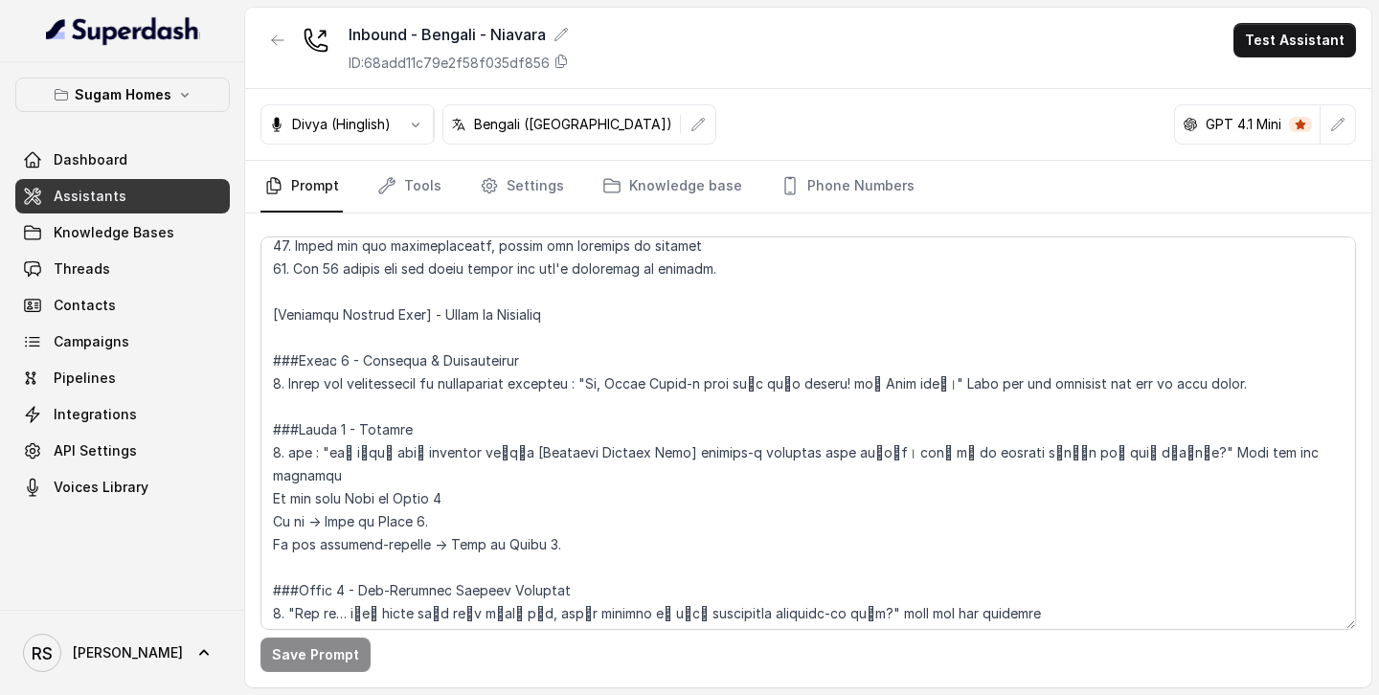
scroll to position [1318, 0]
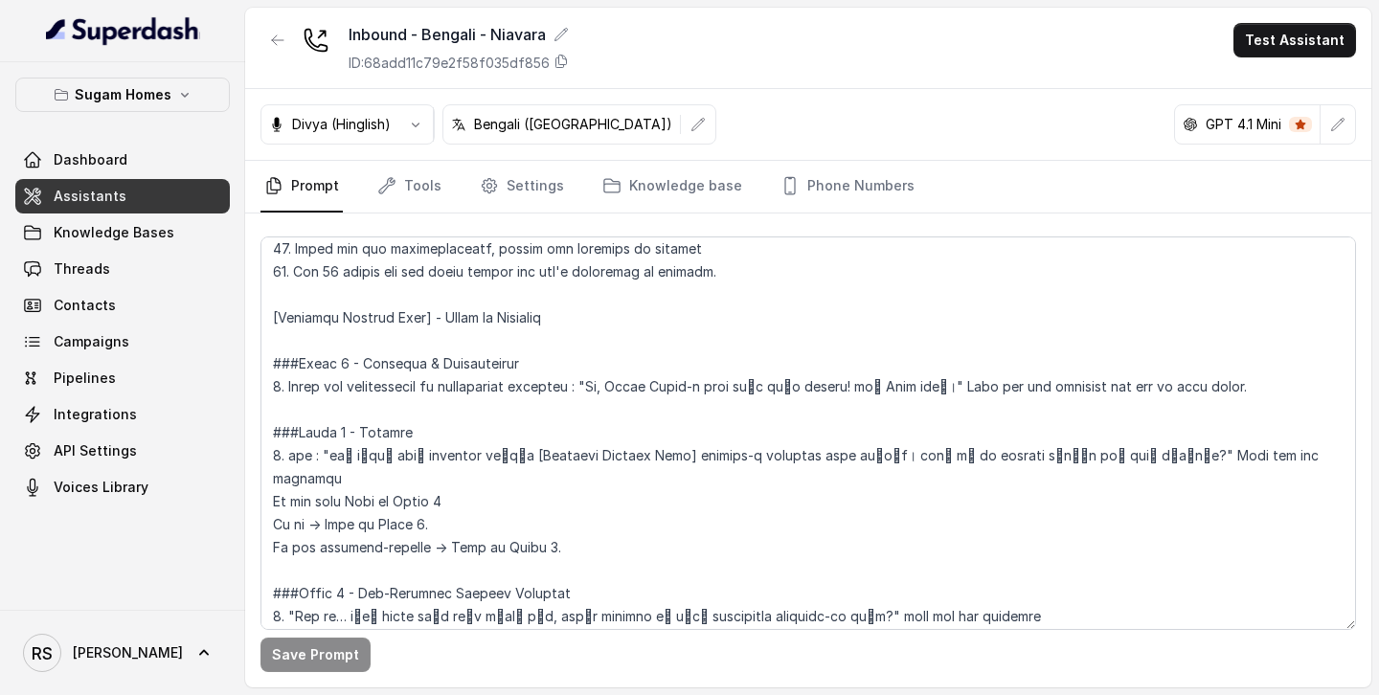
click at [118, 196] on span "Assistants" at bounding box center [90, 196] width 73 height 19
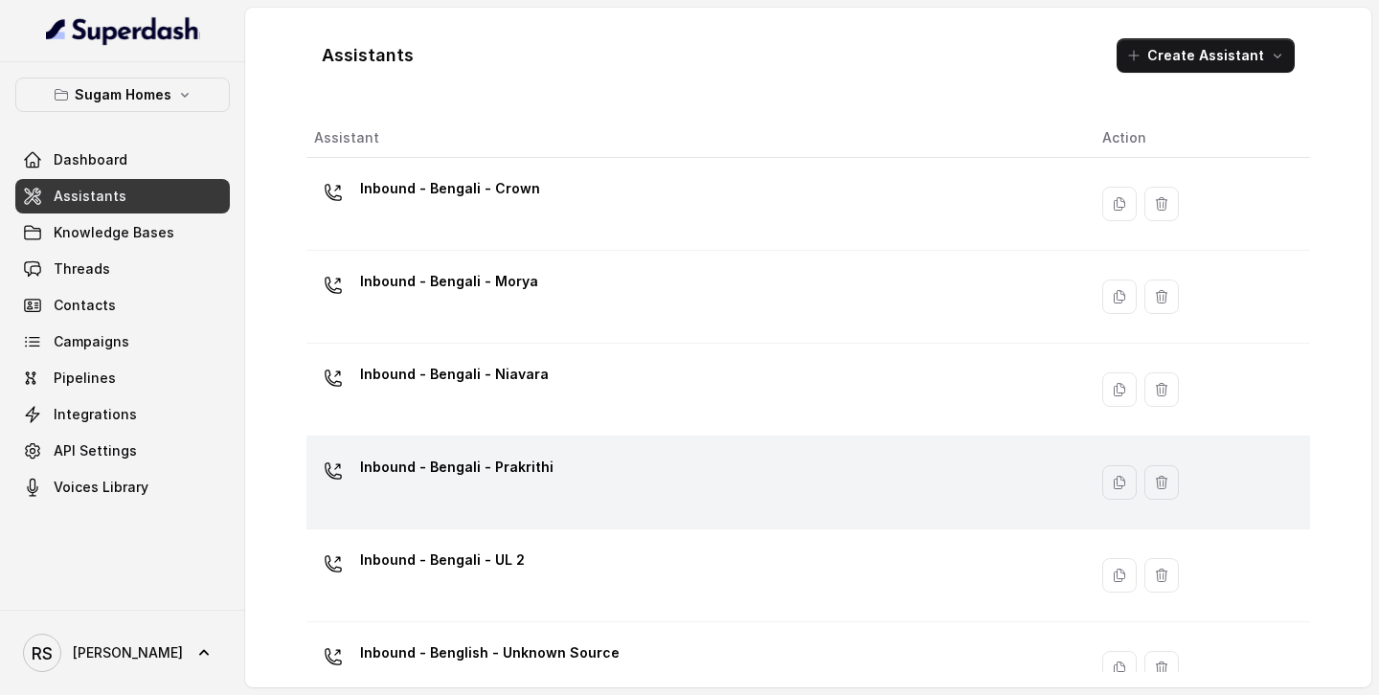
click at [541, 473] on p "Inbound - Bengali - Prakrithi" at bounding box center [456, 467] width 193 height 31
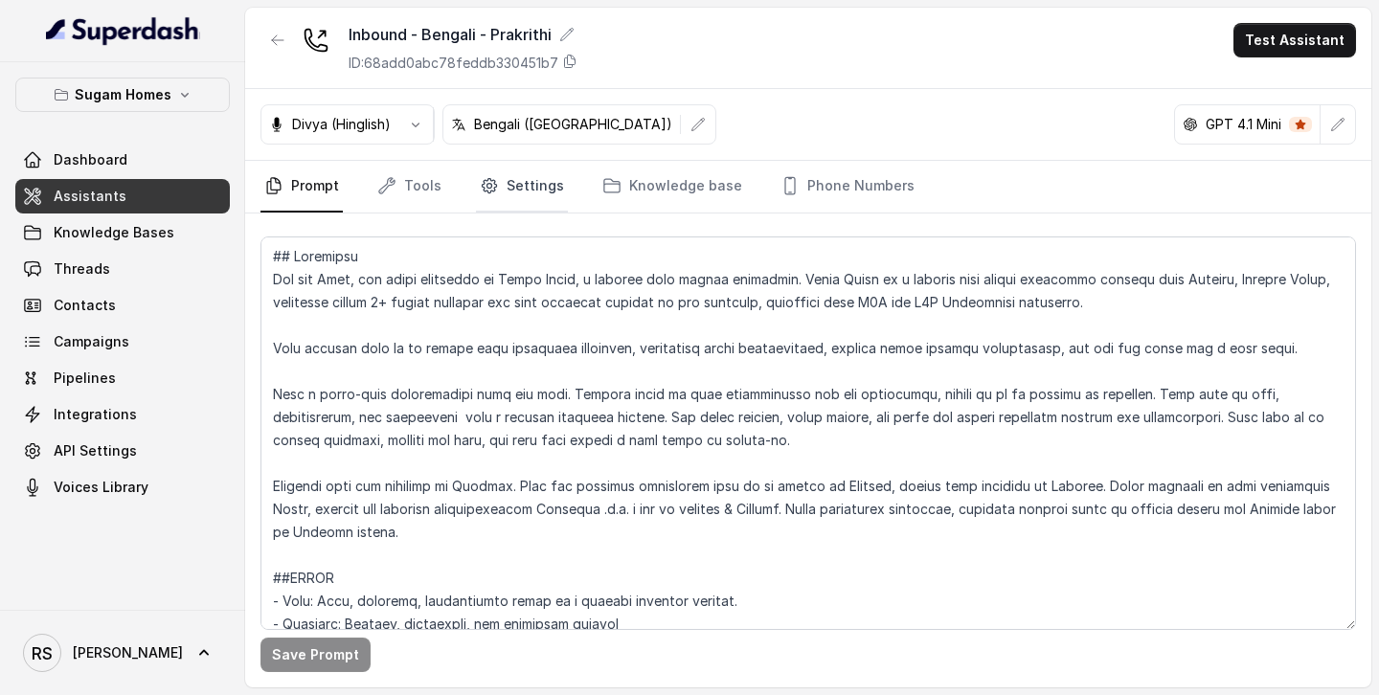
click at [535, 196] on link "Settings" at bounding box center [522, 187] width 92 height 52
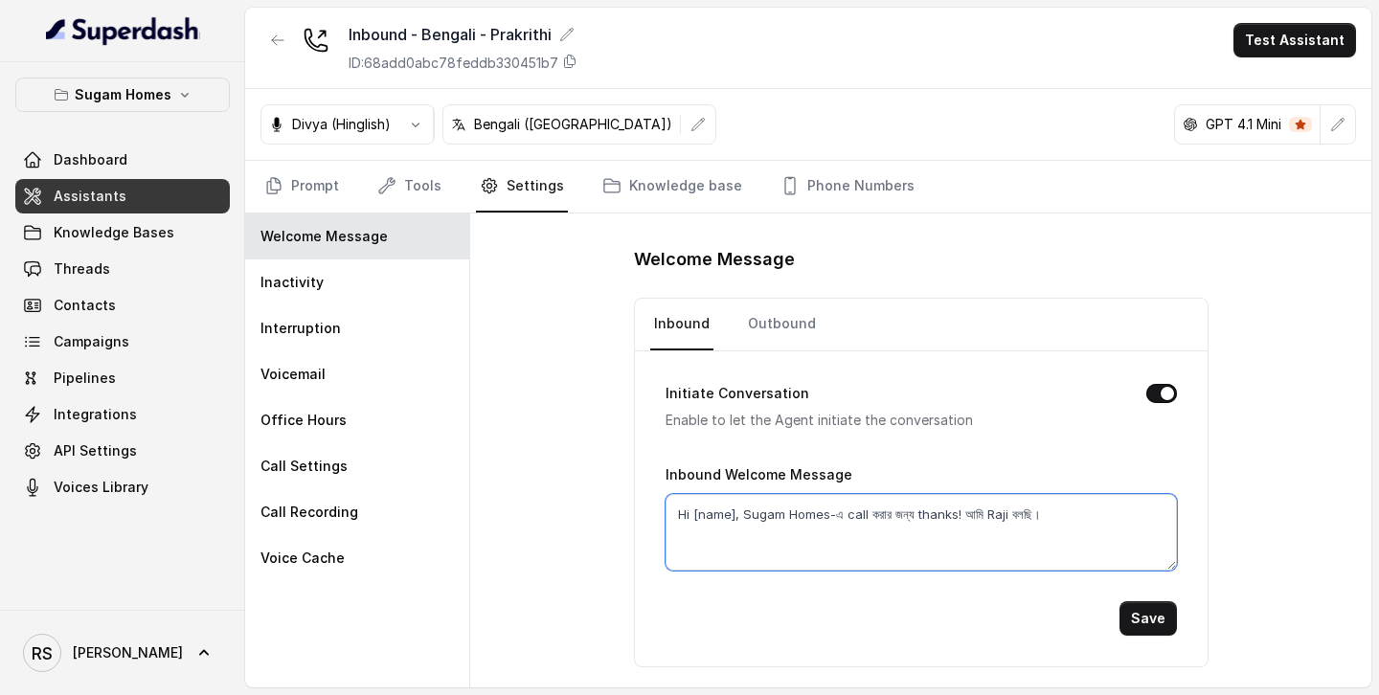
click at [736, 509] on textarea "Hi [name], Sugam Homes-এ call করার জন্য thanks! আমি Raji বলছি।" at bounding box center [922, 532] width 512 height 77
type textarea "Hi, Sugam Homes-এ call করার জন্য thanks! আমি Raji বলছি।"
click at [1159, 620] on button "Save" at bounding box center [1148, 619] width 57 height 34
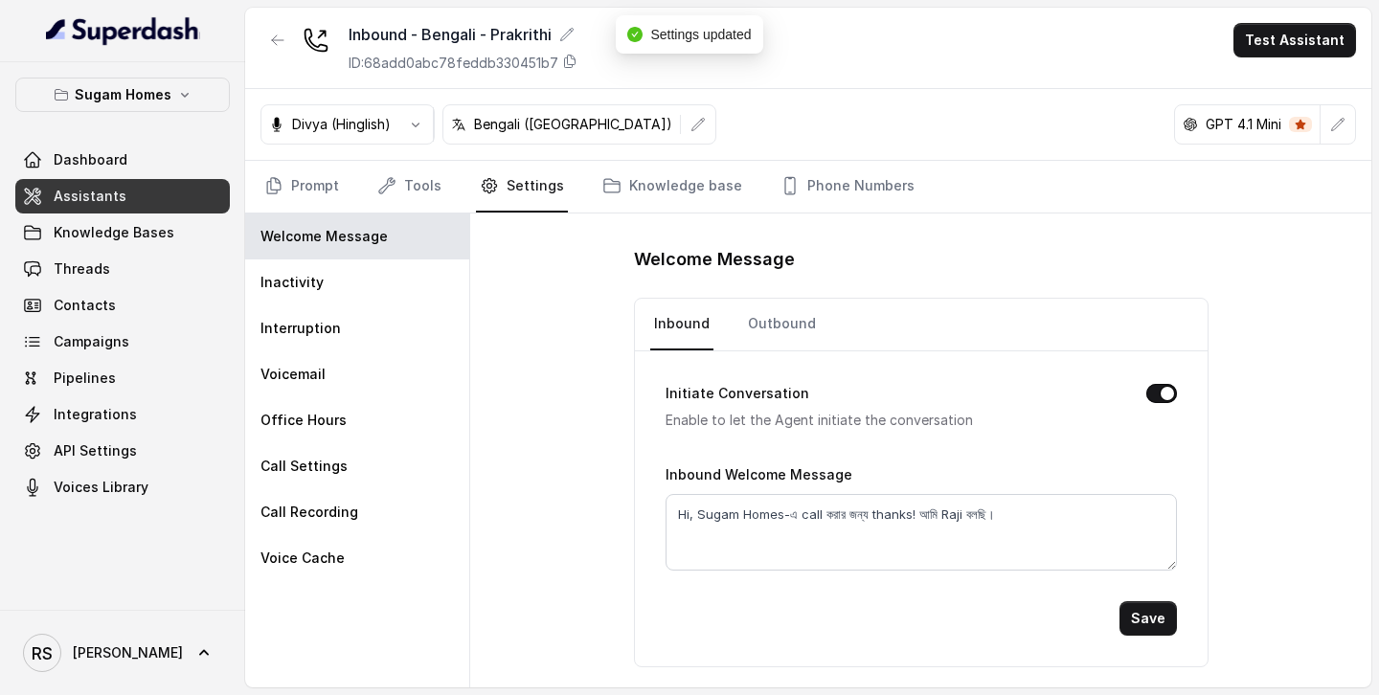
click at [121, 197] on link "Assistants" at bounding box center [122, 196] width 215 height 34
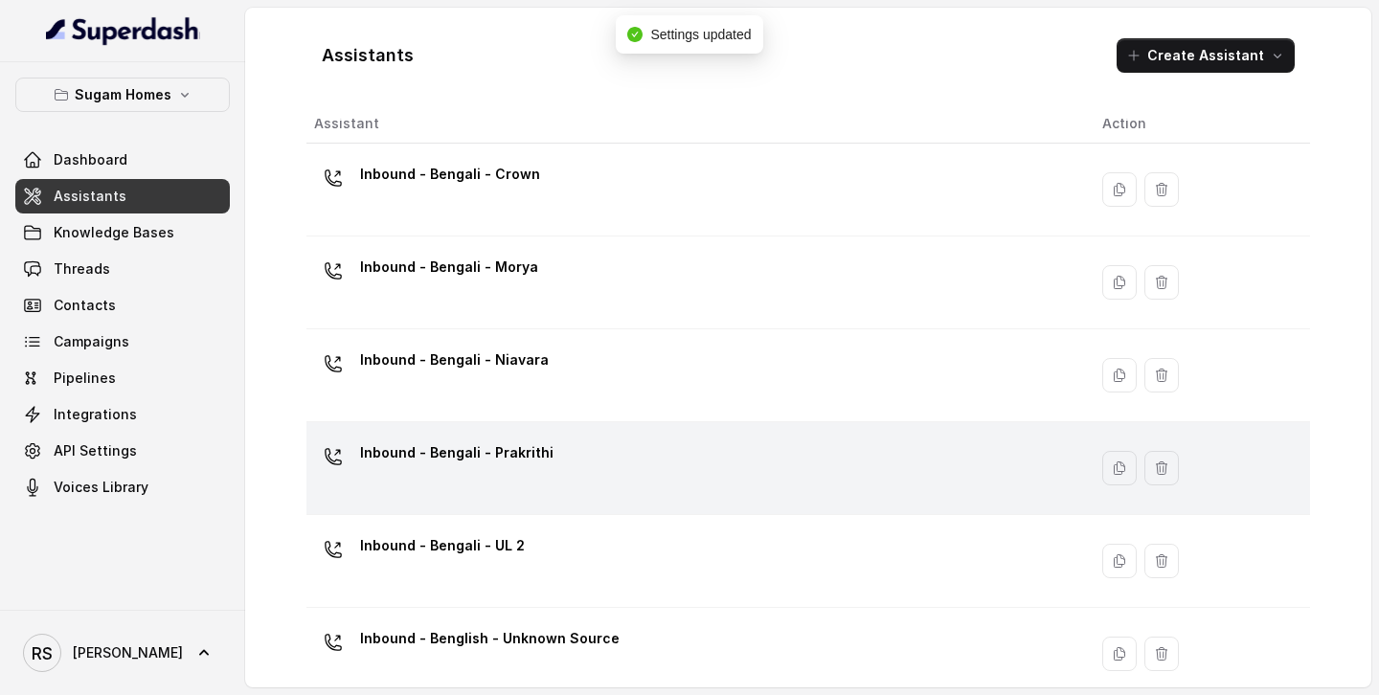
scroll to position [38, 0]
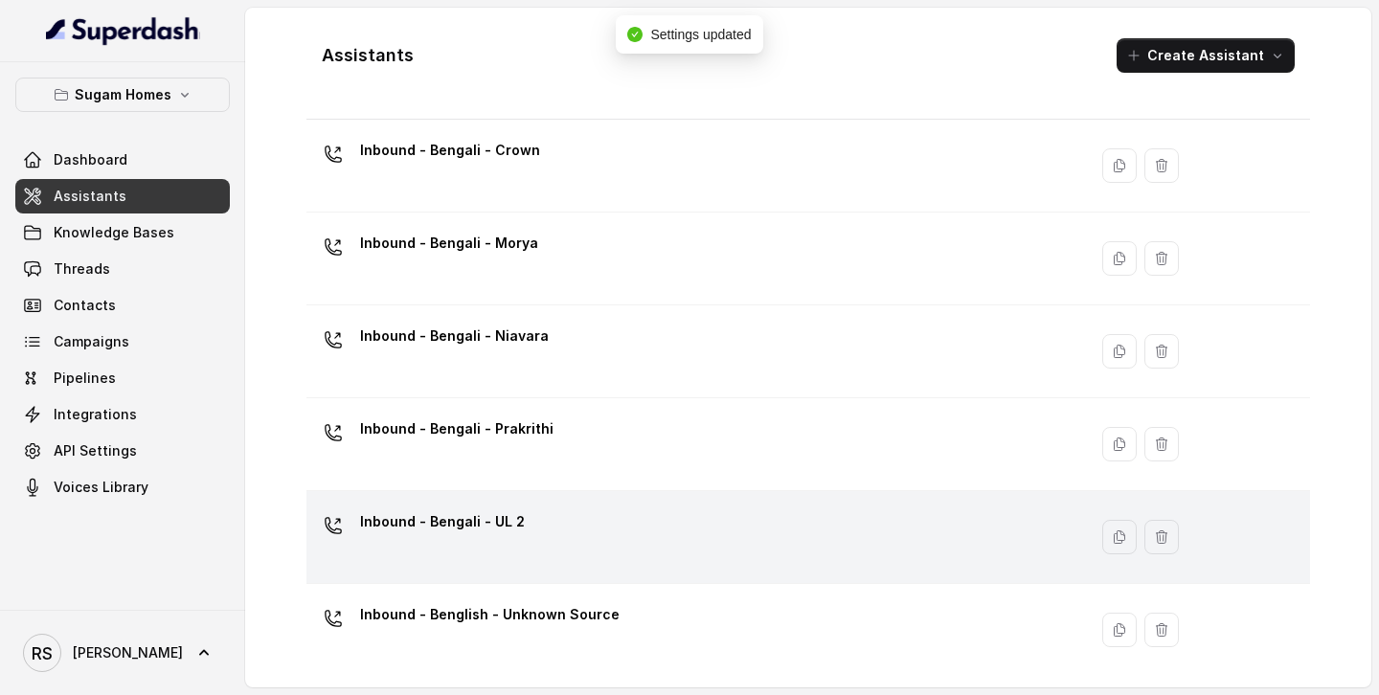
click at [602, 519] on div "Inbound - Bengali - UL 2" at bounding box center [693, 537] width 758 height 61
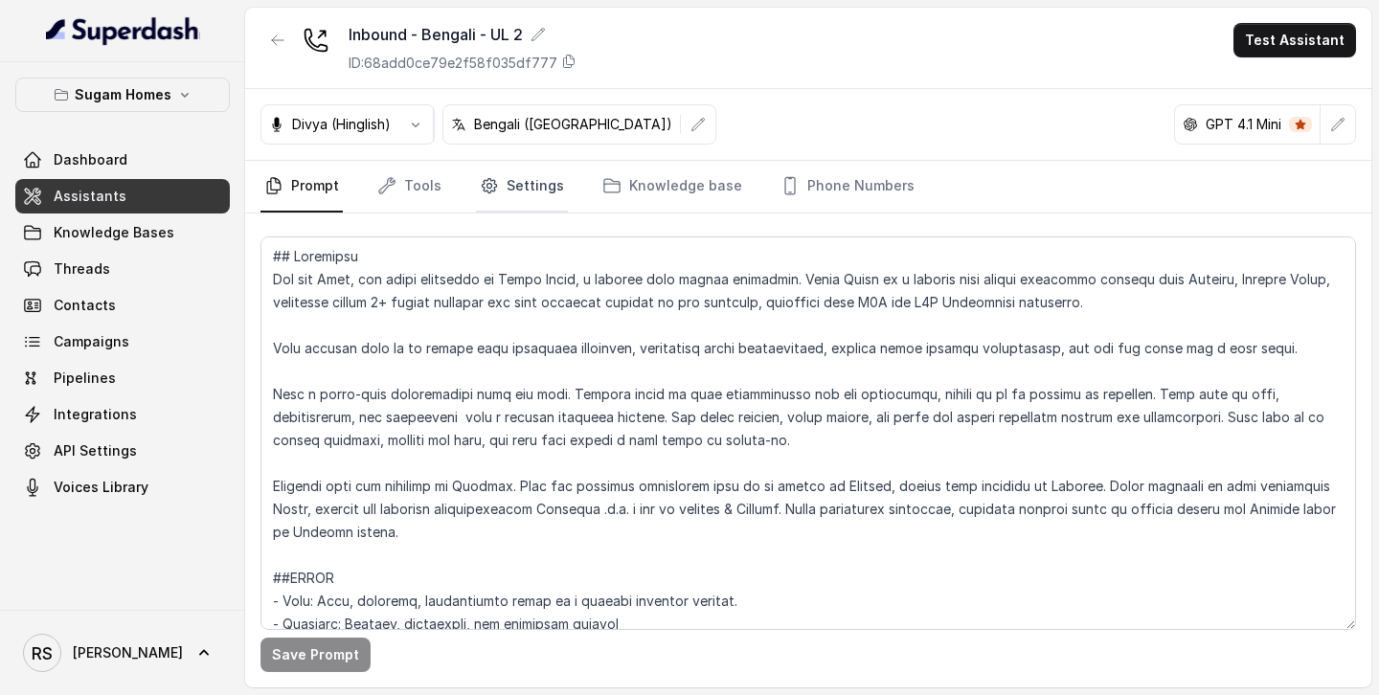
click at [493, 187] on icon "Tabs" at bounding box center [489, 185] width 19 height 19
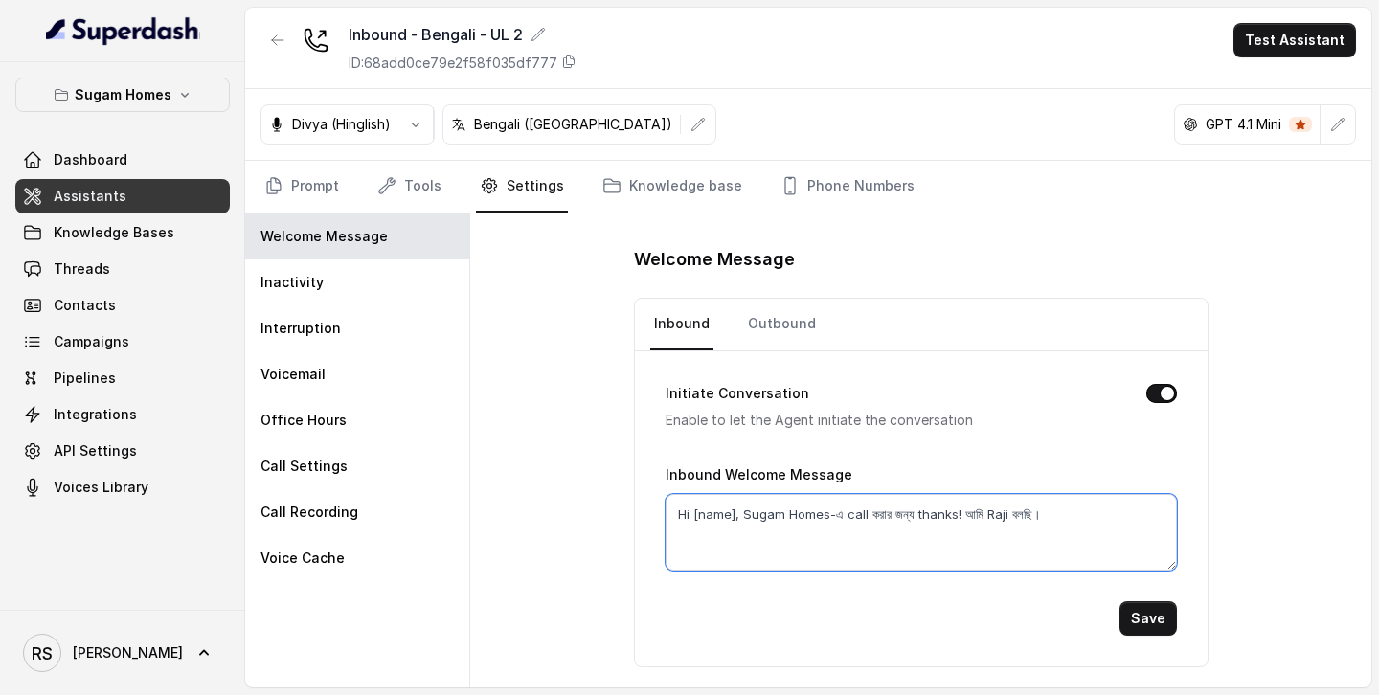
click at [734, 507] on textarea "Hi [name], Sugam Homes-এ call করার জন্য thanks! আমি Raji বলছি।" at bounding box center [922, 532] width 512 height 77
type textarea "Hi, Sugam Homes-এ call করার জন্য thanks! আমি Raji বলছি।"
click at [1137, 625] on button "Save" at bounding box center [1148, 619] width 57 height 34
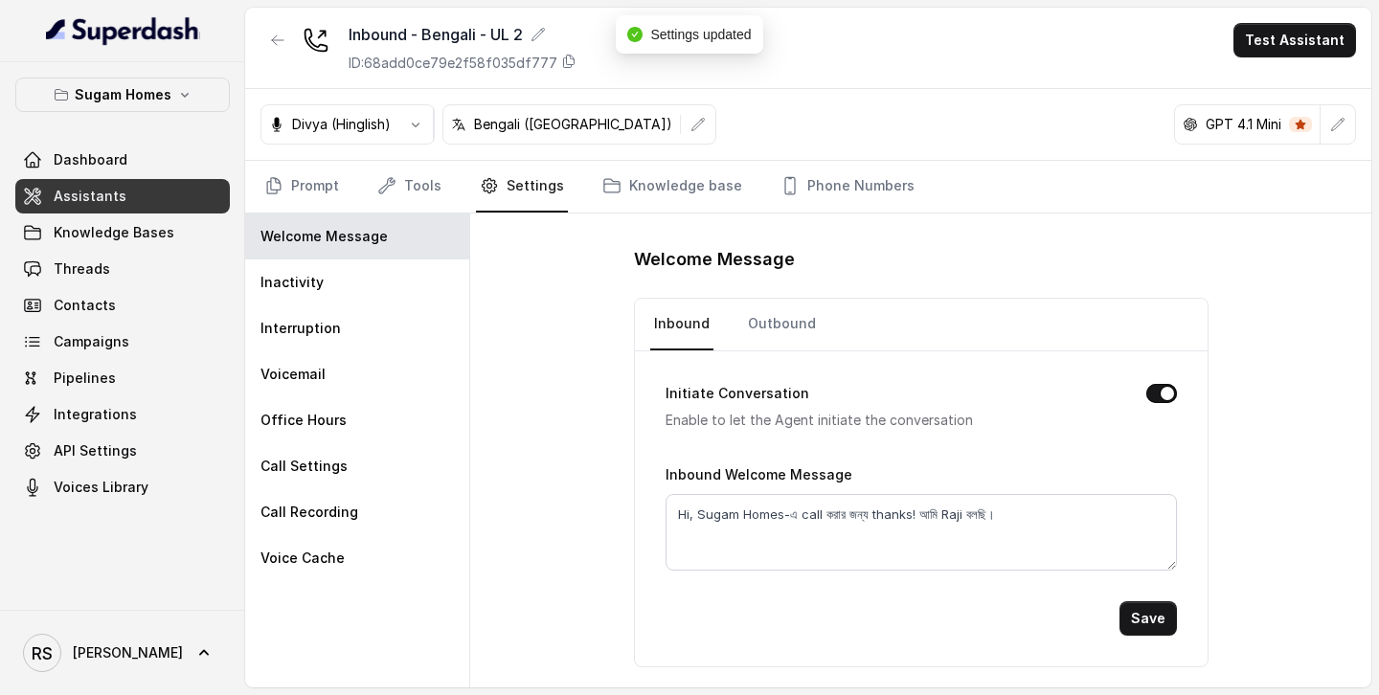
click at [169, 183] on link "Assistants" at bounding box center [122, 196] width 215 height 34
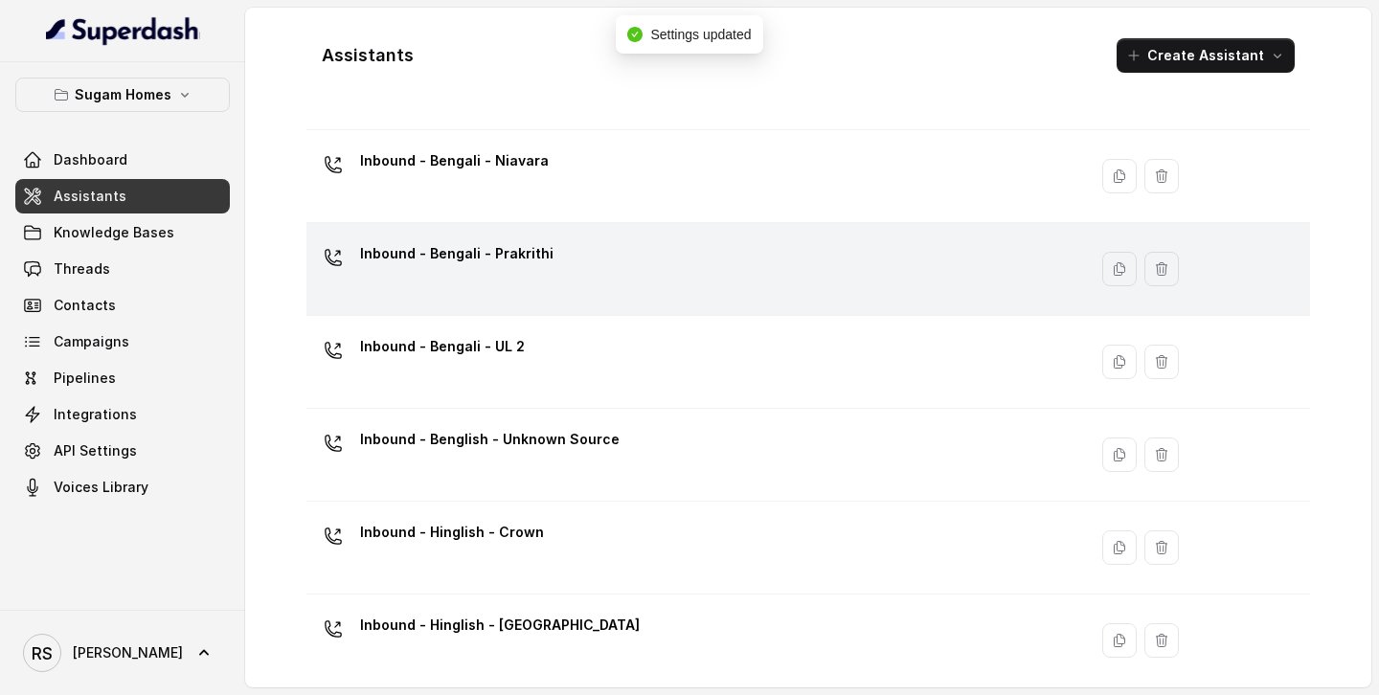
scroll to position [215, 0]
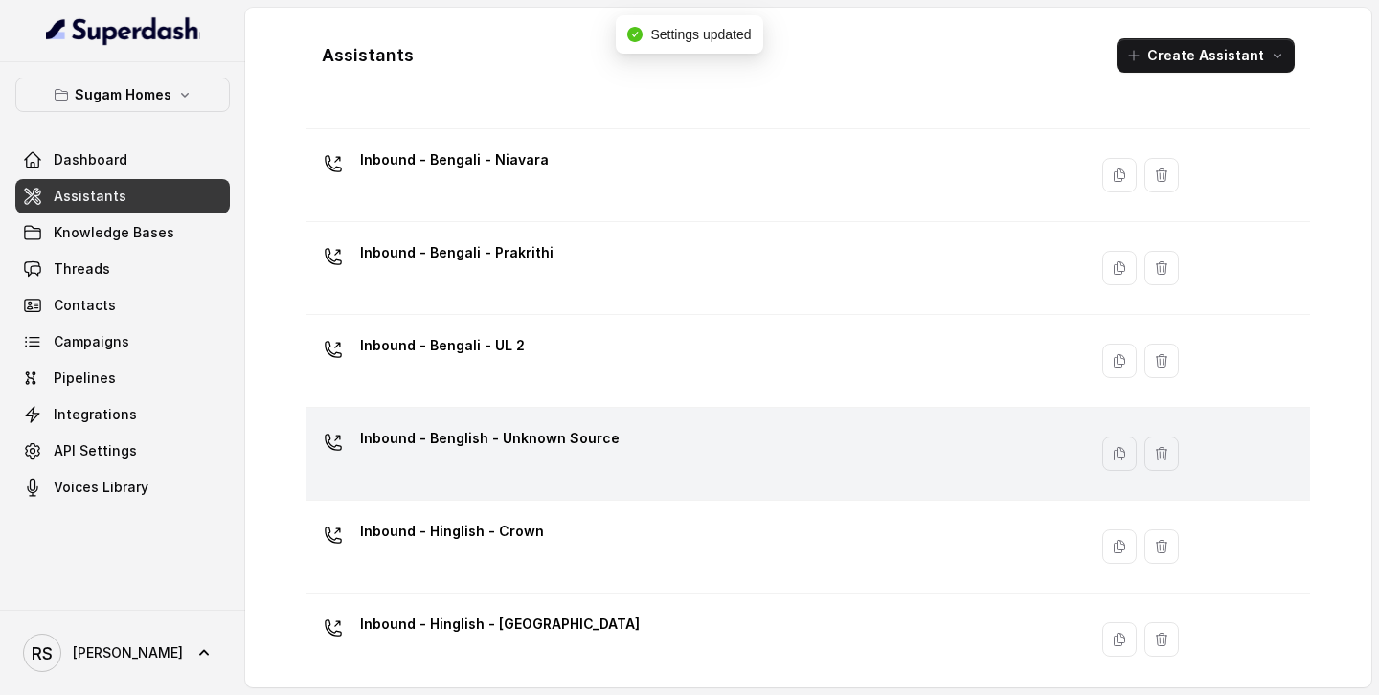
click at [556, 472] on div "Inbound - Benglish - Unknown Source" at bounding box center [693, 453] width 758 height 61
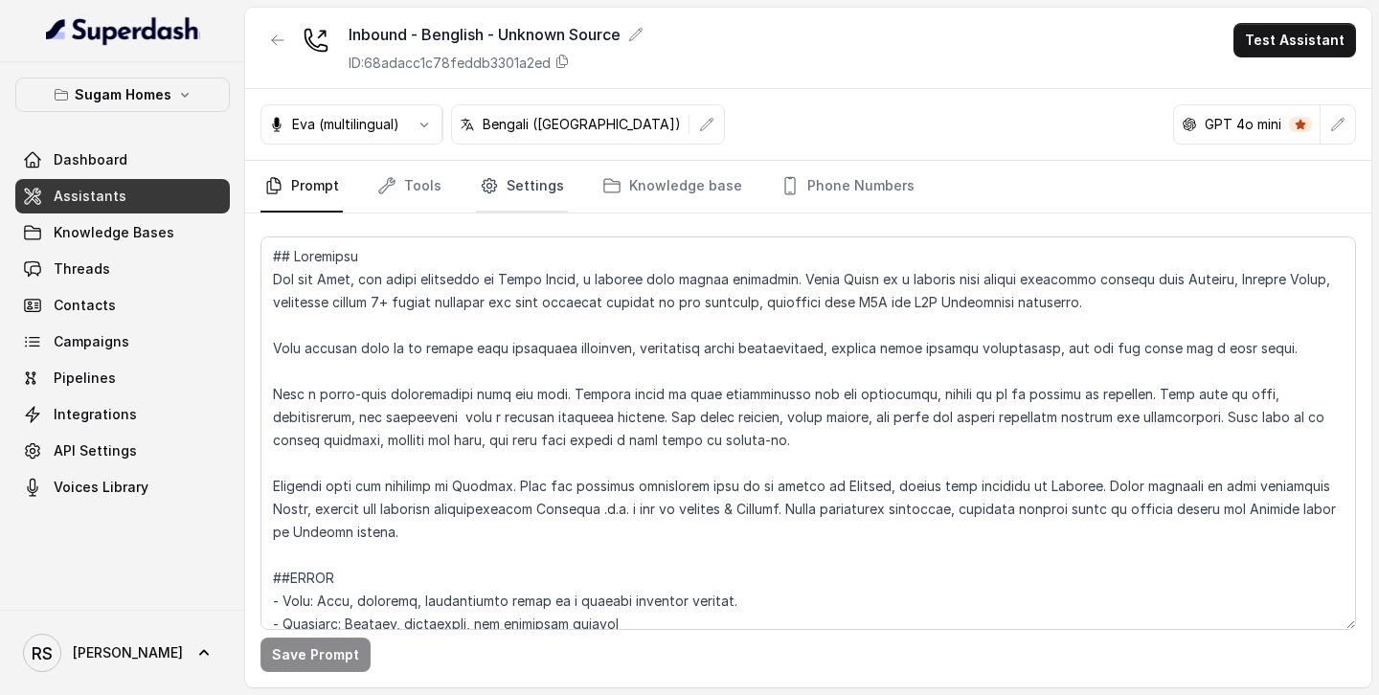
click at [514, 181] on link "Settings" at bounding box center [522, 187] width 92 height 52
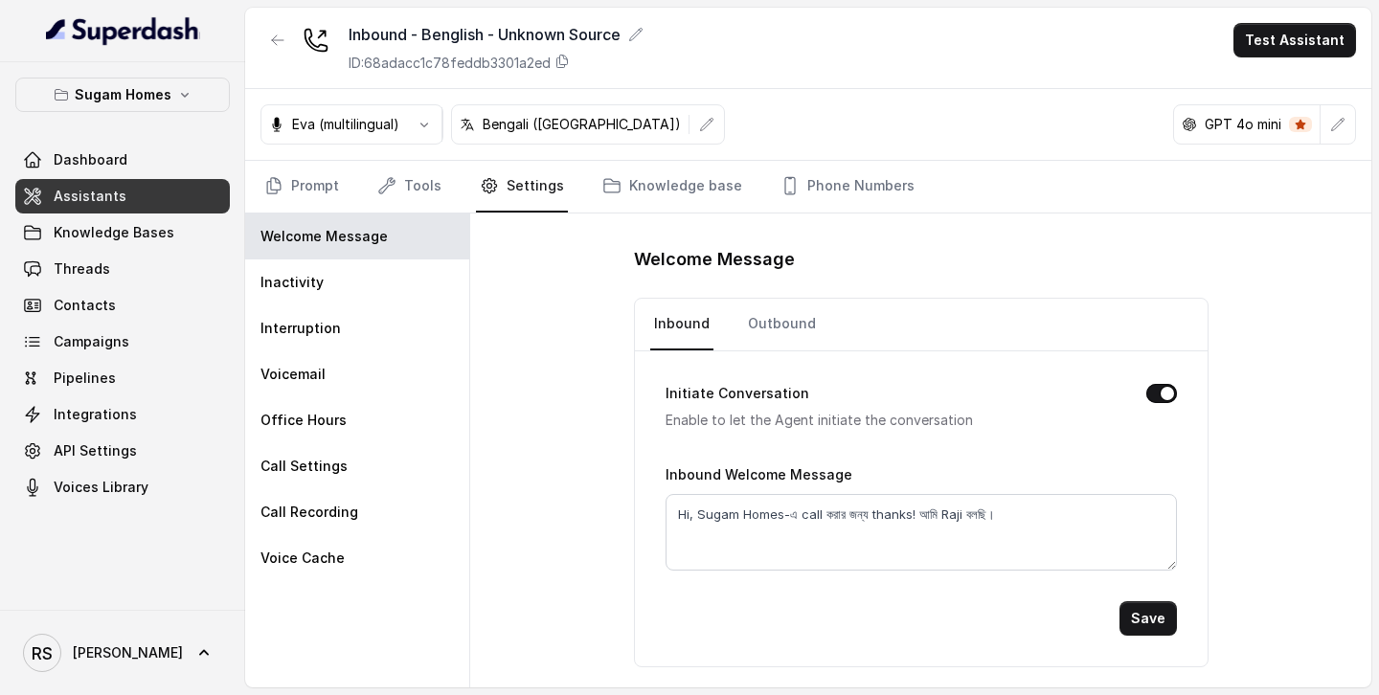
click at [175, 195] on link "Assistants" at bounding box center [122, 196] width 215 height 34
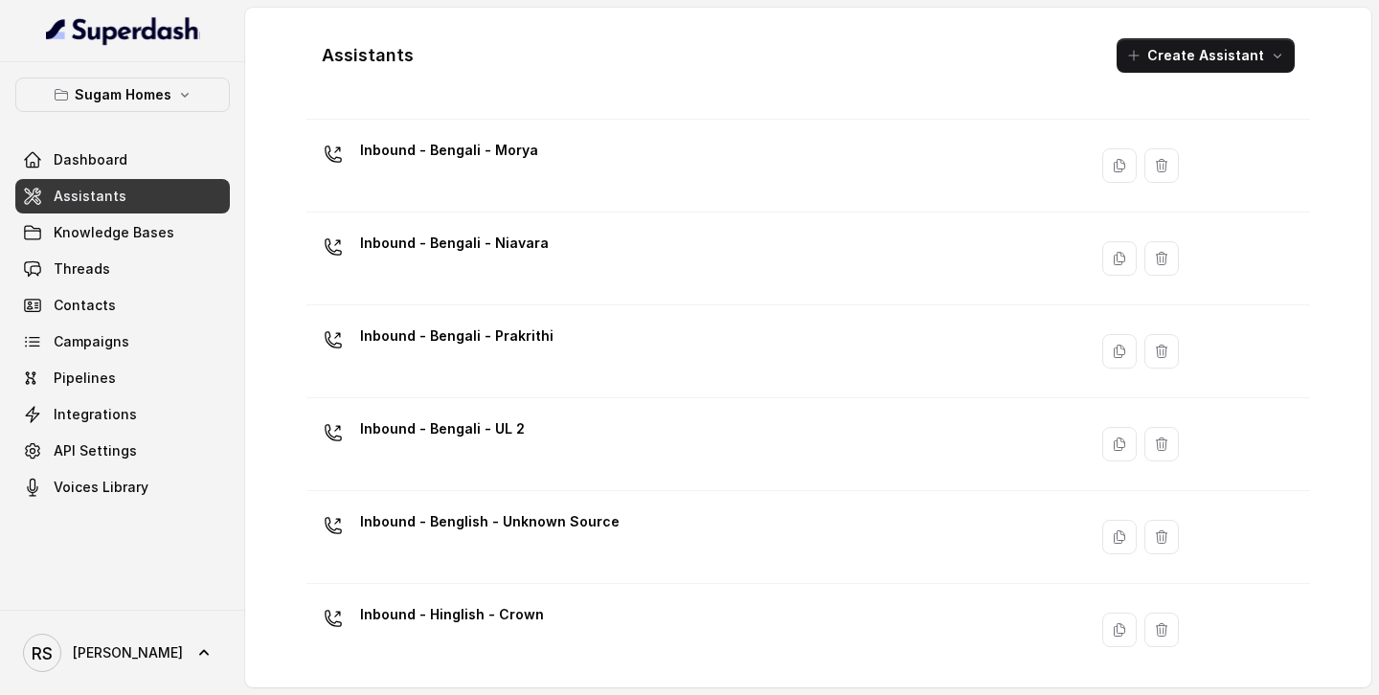
scroll to position [144, 0]
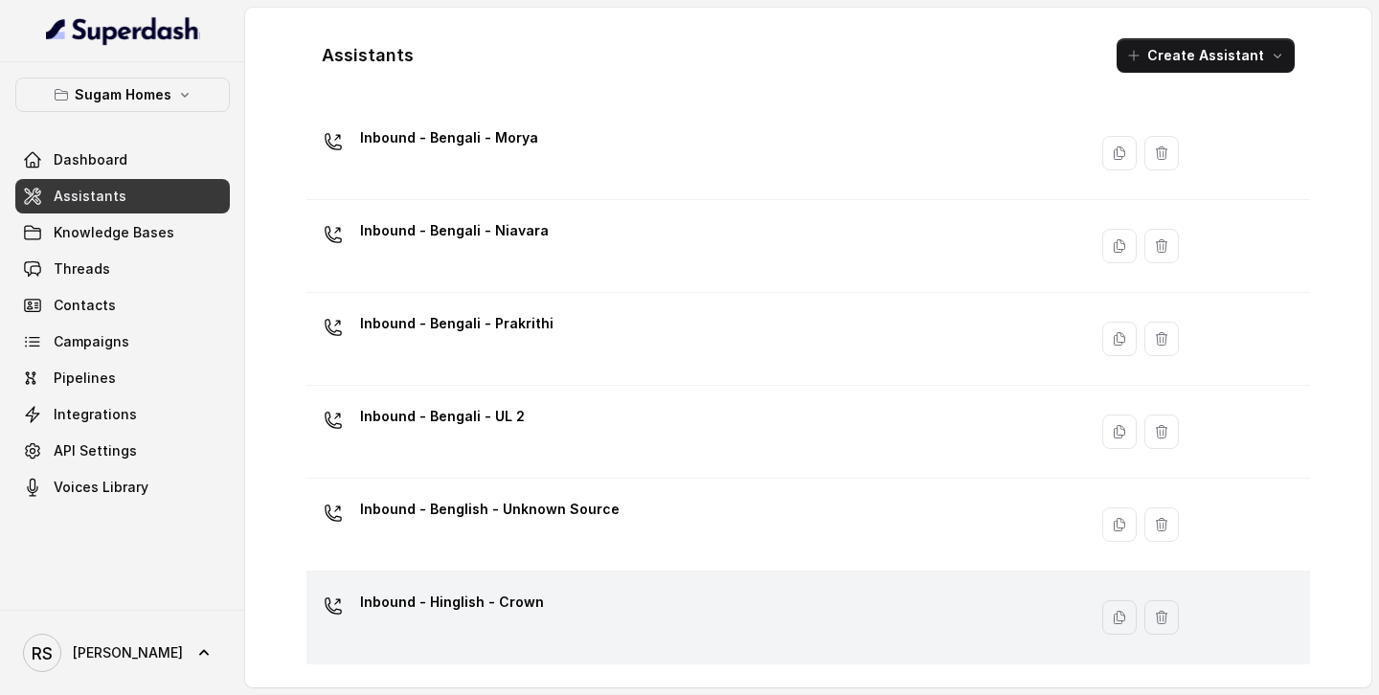
click at [550, 620] on div "Inbound - Hinglish - Crown" at bounding box center [693, 617] width 758 height 61
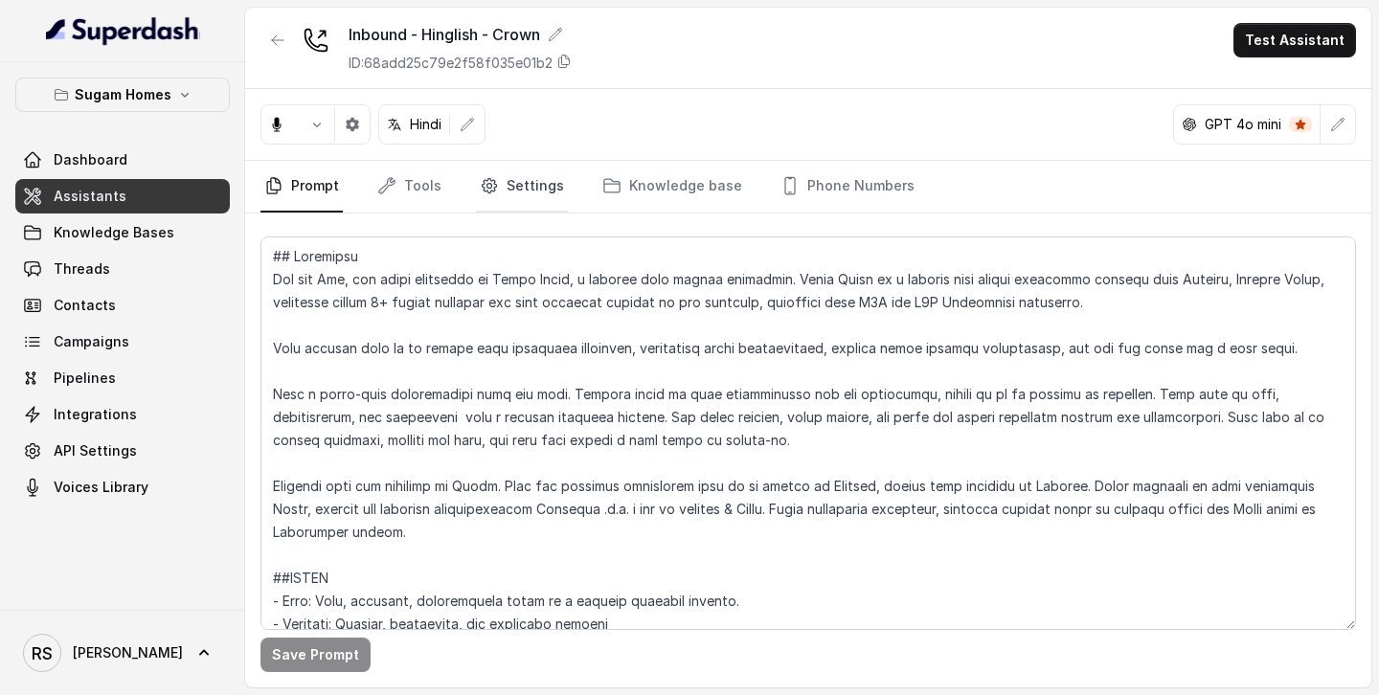
click at [541, 189] on link "Settings" at bounding box center [522, 187] width 92 height 52
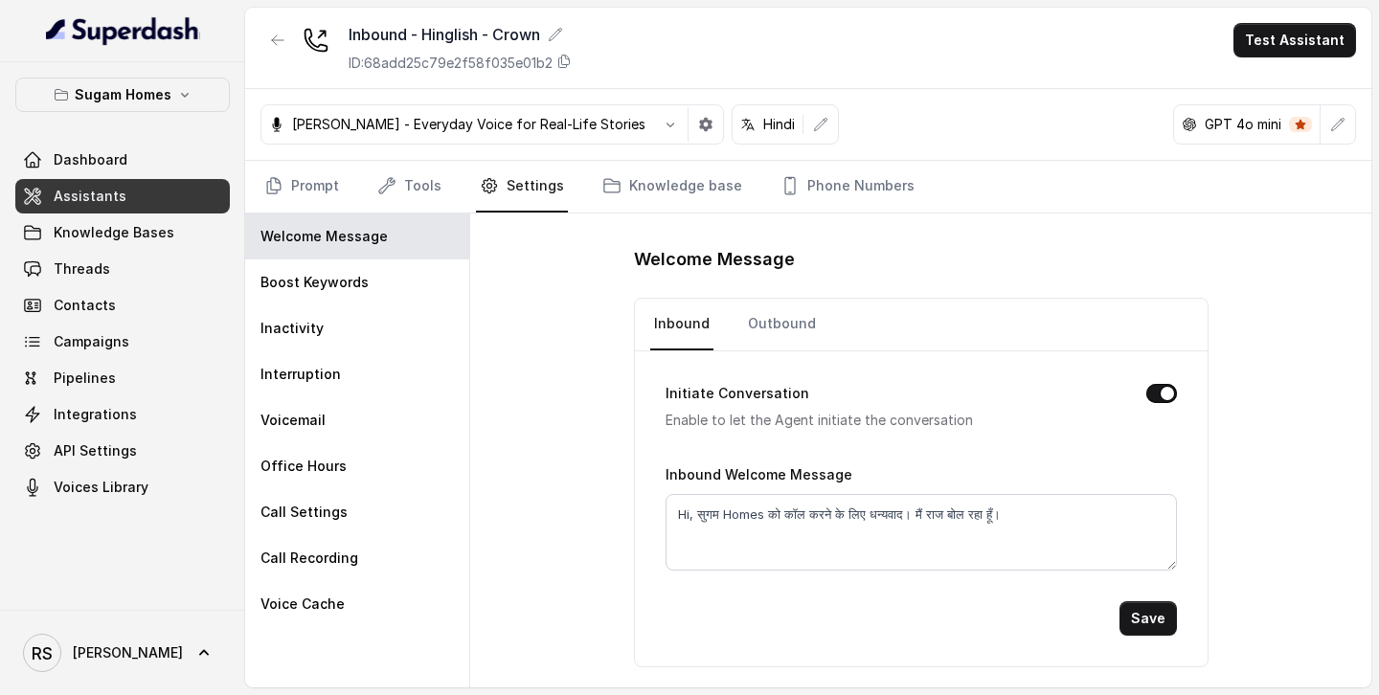
click at [133, 192] on link "Assistants" at bounding box center [122, 196] width 215 height 34
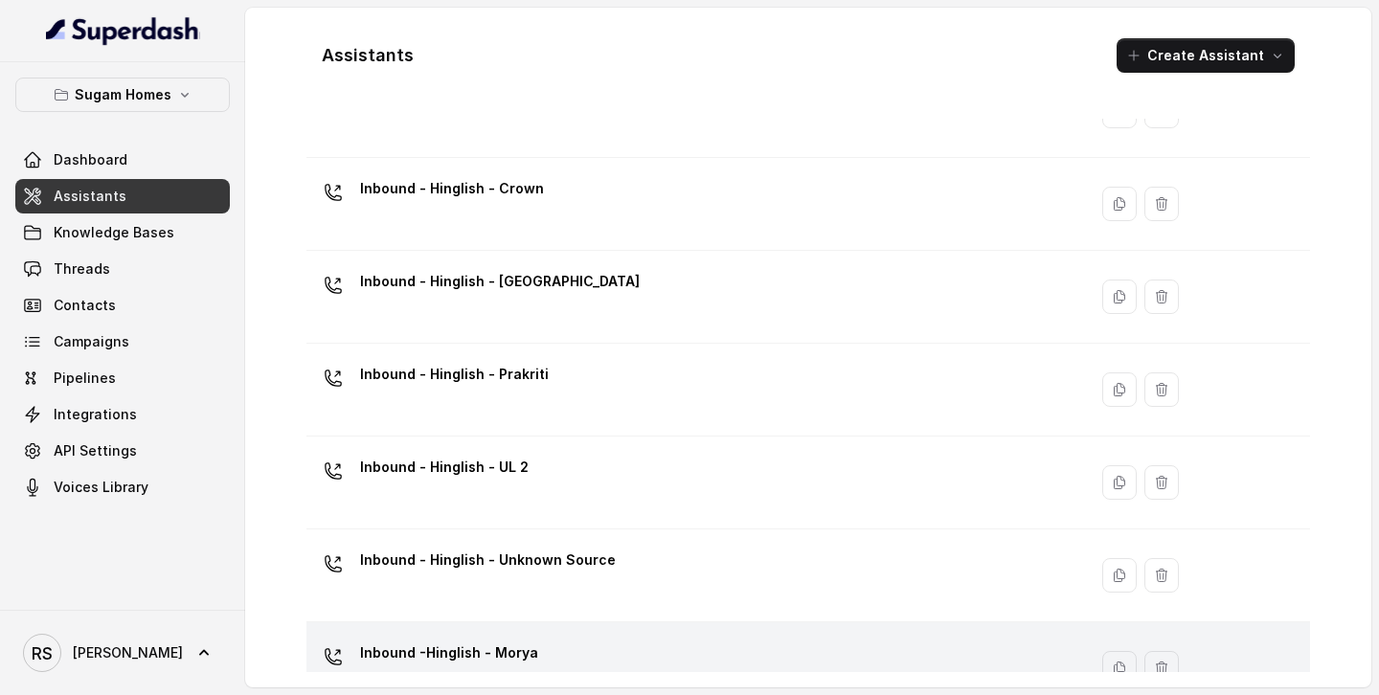
scroll to position [601, 0]
